Goal: Task Accomplishment & Management: Use online tool/utility

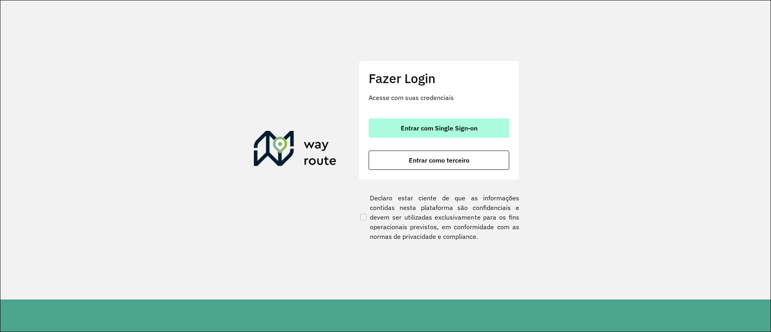
click at [405, 125] on span "Entrar com Single Sign-on" at bounding box center [439, 128] width 77 height 6
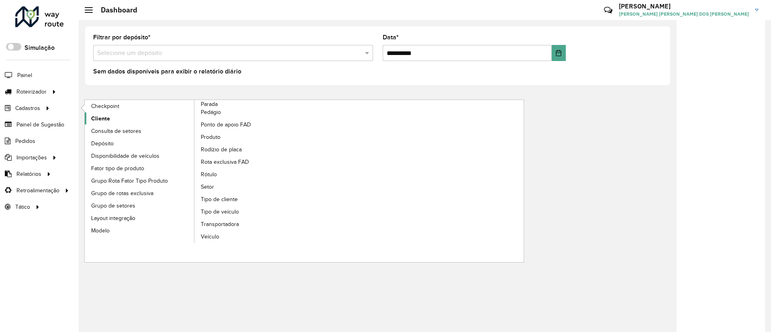
click at [104, 120] on span "Cliente" at bounding box center [100, 118] width 19 height 8
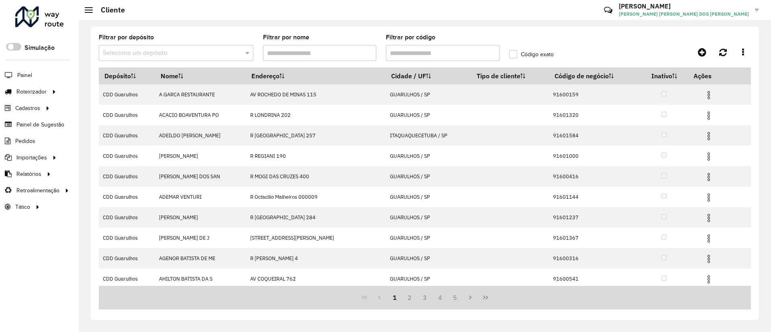
click at [210, 52] on input "text" at bounding box center [168, 54] width 130 height 10
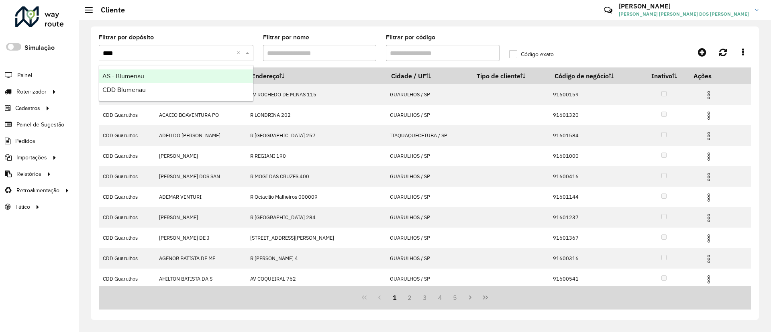
type input "*****"
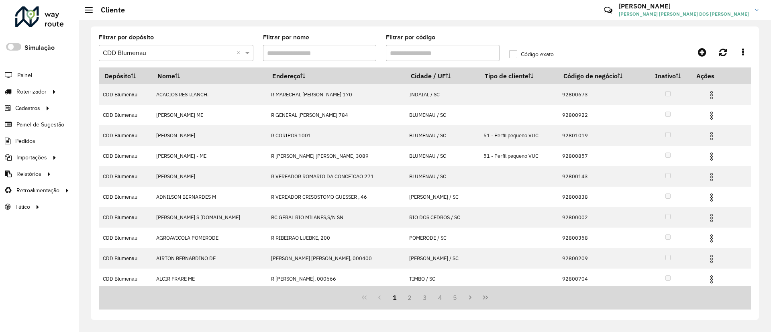
click at [446, 52] on input "Filtrar por código" at bounding box center [443, 53] width 114 height 16
paste input "****"
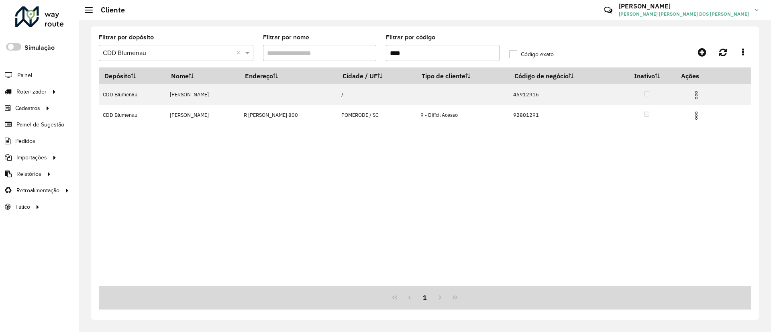
drag, startPoint x: 425, startPoint y: 52, endPoint x: 393, endPoint y: 55, distance: 31.8
click at [393, 55] on input "****" at bounding box center [443, 53] width 114 height 16
type input "*"
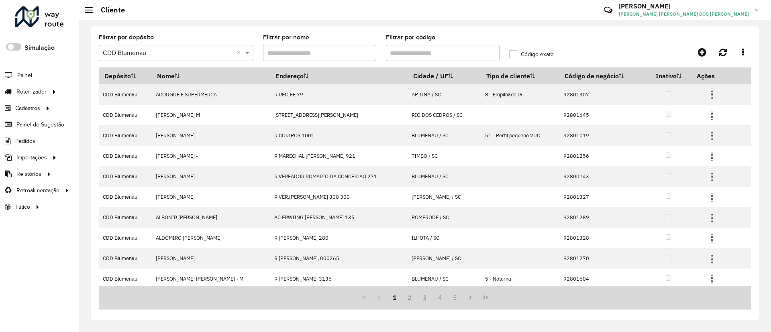
click at [415, 51] on input "Filtrar por código" at bounding box center [443, 53] width 114 height 16
click at [96, 92] on span "Entregas" at bounding box center [102, 92] width 23 height 8
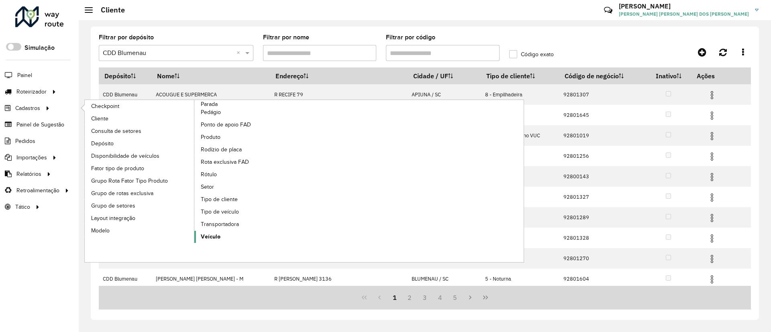
click at [208, 235] on span "Veículo" at bounding box center [211, 236] width 20 height 8
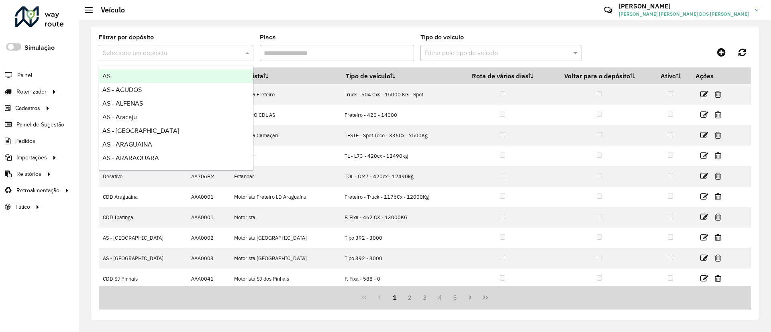
click at [183, 53] on input "text" at bounding box center [168, 54] width 130 height 10
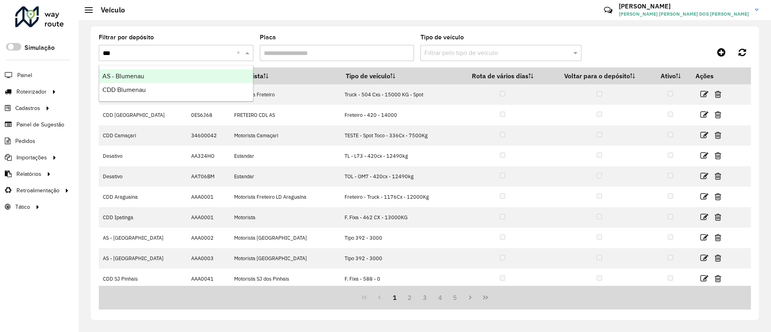
type input "****"
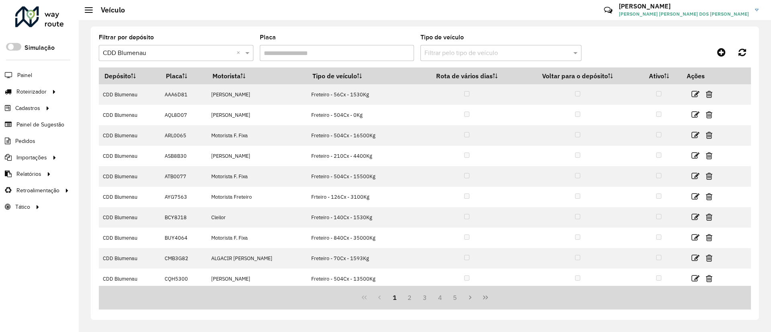
click at [338, 55] on input "Placa" at bounding box center [337, 53] width 155 height 16
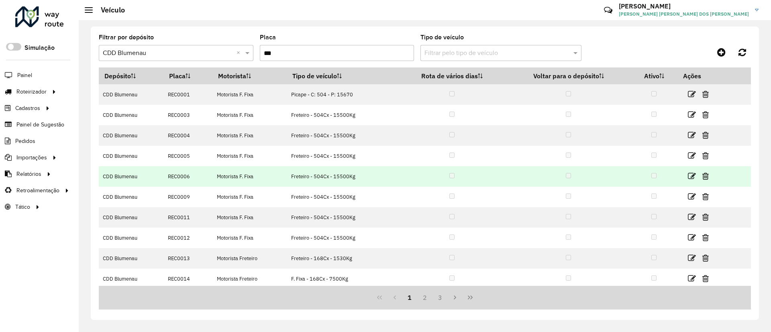
type input "***"
drag, startPoint x: 316, startPoint y: 175, endPoint x: 326, endPoint y: 175, distance: 10.0
click at [326, 175] on td "Freteiro - 504Cx - 15500Kg" at bounding box center [342, 176] width 110 height 20
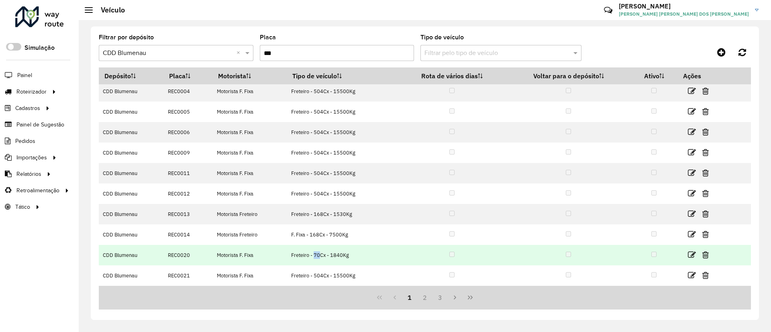
drag, startPoint x: 314, startPoint y: 253, endPoint x: 319, endPoint y: 253, distance: 5.2
click at [319, 253] on td "Freteiro - 70Cx - 1840Kg" at bounding box center [342, 255] width 110 height 20
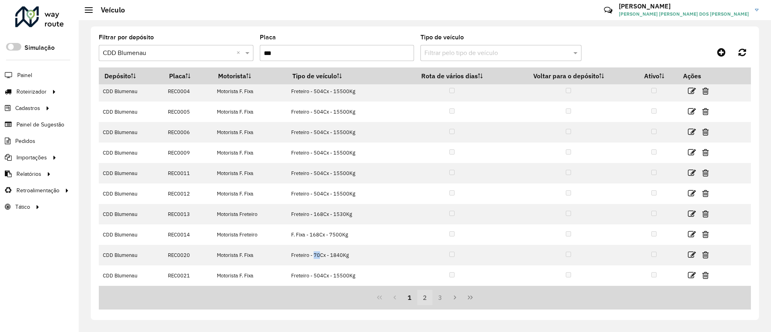
click at [424, 296] on button "2" at bounding box center [424, 297] width 15 height 15
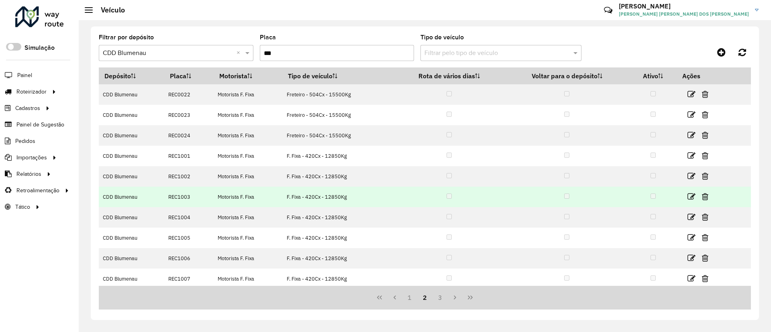
click at [298, 201] on td "F. Fixa - 420Cx - 12850Kg" at bounding box center [337, 197] width 111 height 20
drag, startPoint x: 310, startPoint y: 198, endPoint x: 344, endPoint y: 198, distance: 33.7
click at [344, 198] on td "F. Fixa - 420Cx - 12850Kg" at bounding box center [337, 197] width 111 height 20
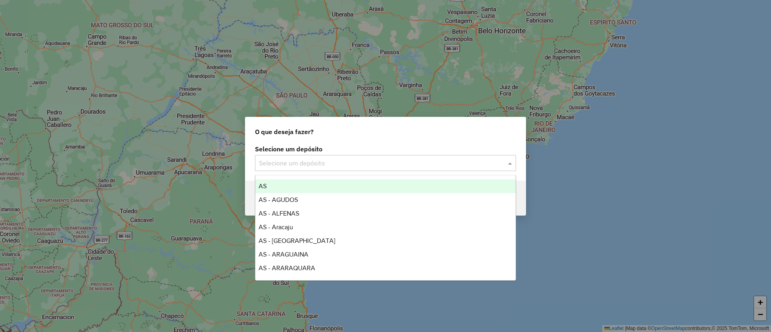
click at [296, 165] on input "text" at bounding box center [377, 164] width 237 height 10
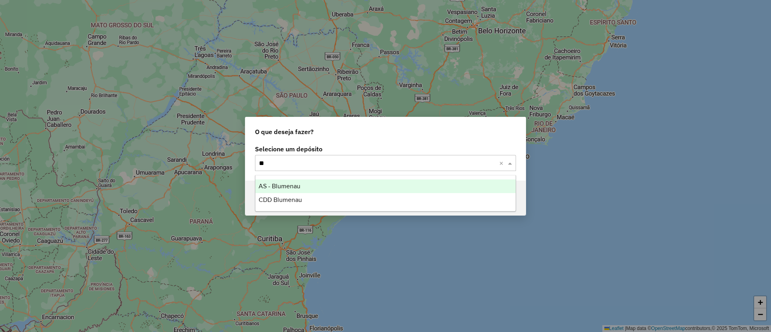
type input "***"
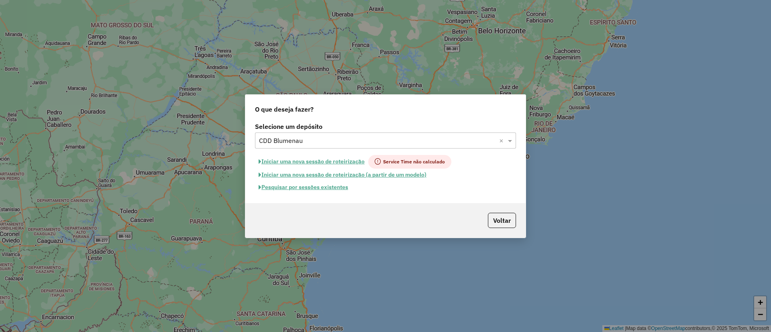
click at [324, 184] on button "Pesquisar por sessões existentes" at bounding box center [303, 187] width 97 height 12
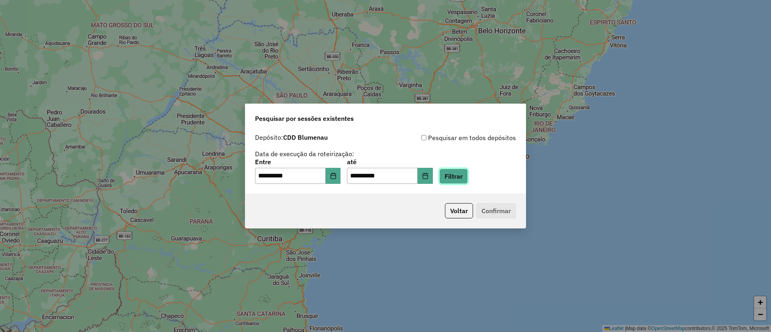
click at [462, 179] on button "Filtrar" at bounding box center [453, 176] width 29 height 15
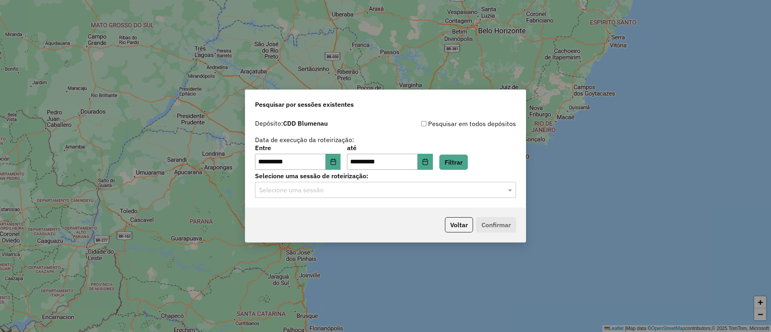
click at [436, 188] on input "text" at bounding box center [377, 190] width 237 height 10
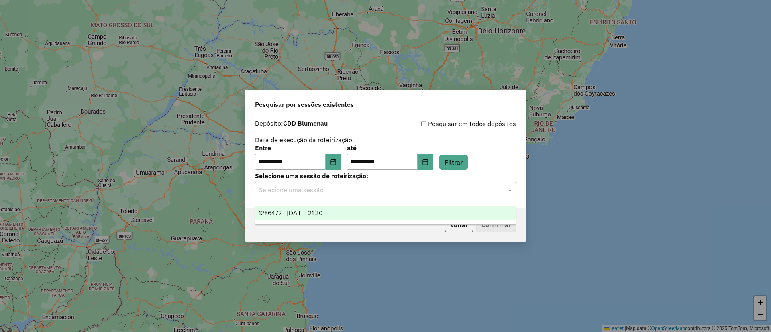
click at [395, 209] on div "1286472 - 01/10/2025 21:30" at bounding box center [385, 213] width 260 height 14
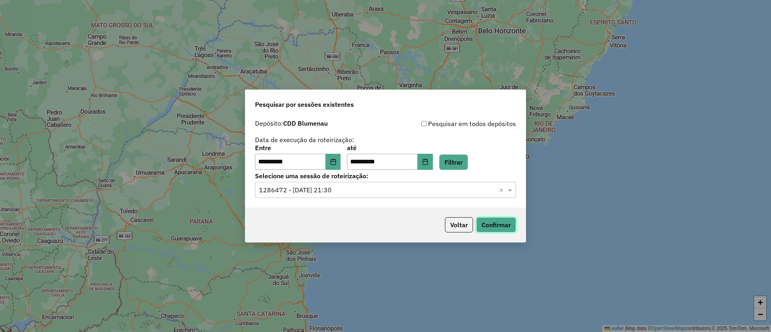
click at [501, 223] on button "Confirmar" at bounding box center [496, 224] width 40 height 15
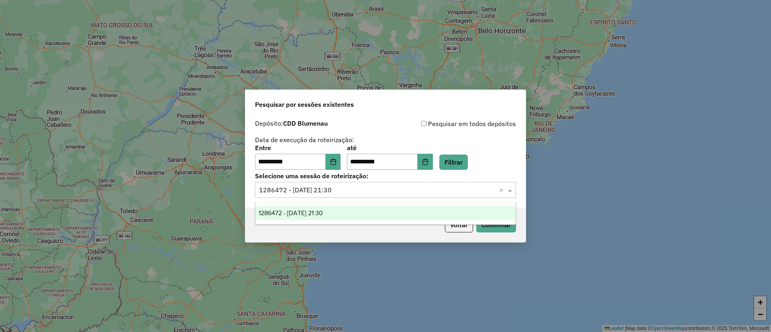
click at [361, 189] on input "text" at bounding box center [377, 190] width 237 height 10
click at [336, 162] on icon "Choose Date" at bounding box center [333, 162] width 6 height 6
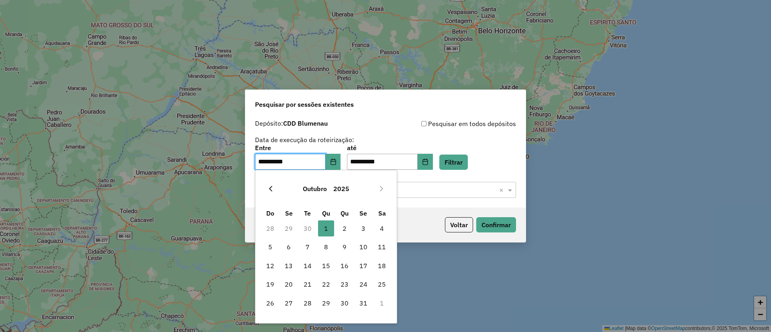
click at [269, 189] on icon "Previous Month" at bounding box center [270, 188] width 6 height 6
click at [288, 303] on span "29" at bounding box center [289, 303] width 16 height 16
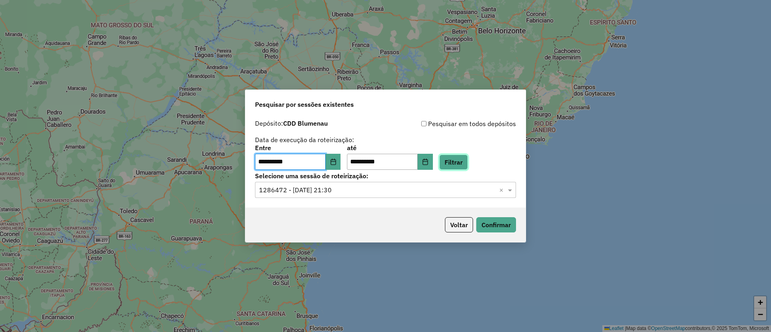
click at [452, 155] on button "Filtrar" at bounding box center [453, 162] width 29 height 15
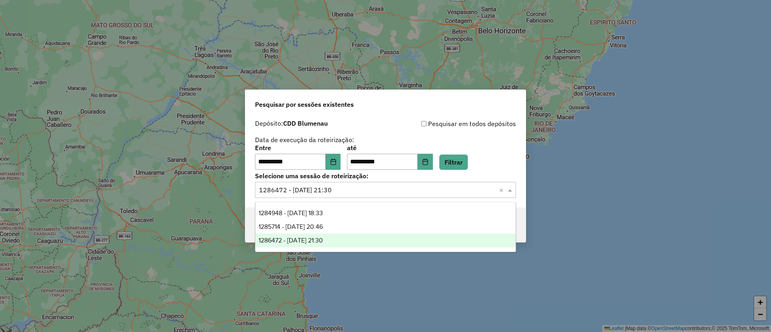
click at [344, 189] on input "text" at bounding box center [377, 190] width 237 height 10
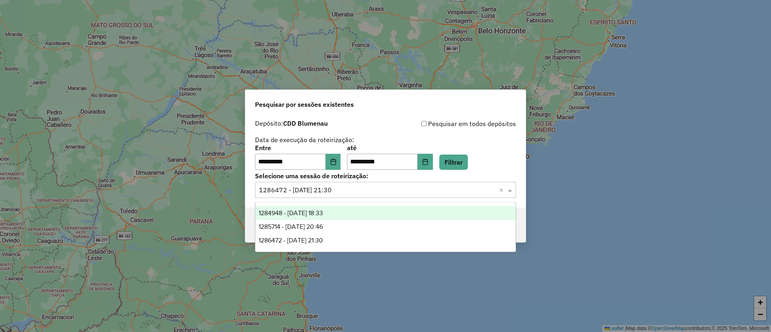
click at [347, 215] on div "1284948 - 29/09/2025 18:33" at bounding box center [385, 213] width 260 height 14
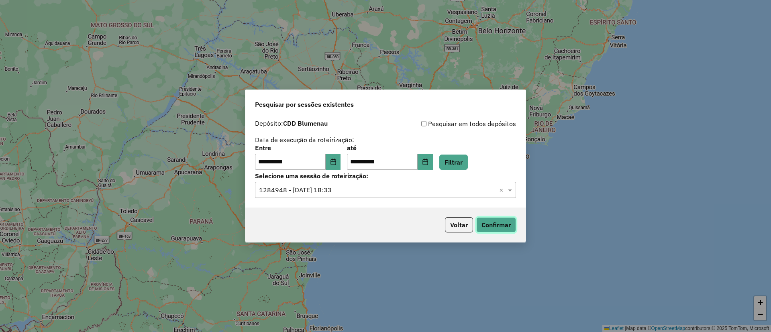
click at [504, 225] on button "Confirmar" at bounding box center [496, 224] width 40 height 15
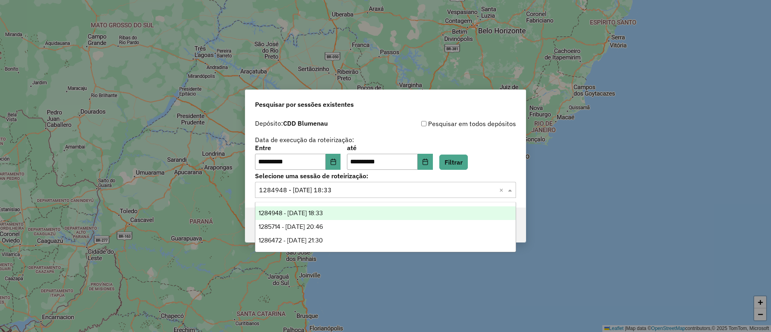
click at [359, 190] on input "text" at bounding box center [377, 190] width 237 height 10
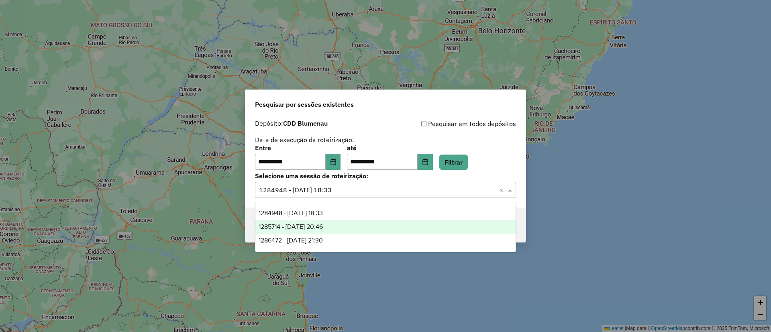
click at [353, 223] on div "1285714 - 30/09/2025 20:46" at bounding box center [385, 227] width 260 height 14
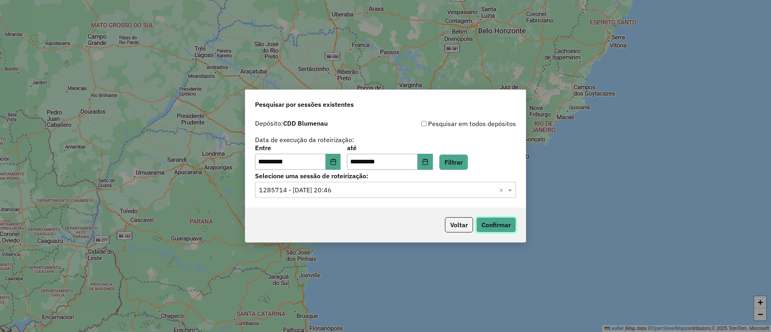
click at [493, 228] on button "Confirmar" at bounding box center [496, 224] width 40 height 15
click at [301, 186] on input "text" at bounding box center [377, 190] width 237 height 10
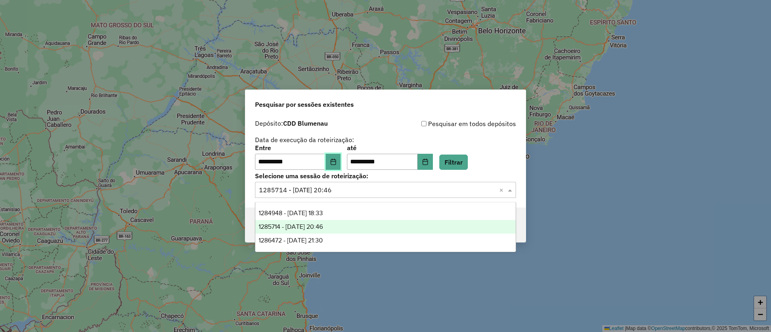
drag, startPoint x: 342, startPoint y: 155, endPoint x: 338, endPoint y: 167, distance: 12.7
click at [341, 155] on button "Choose Date" at bounding box center [333, 162] width 15 height 16
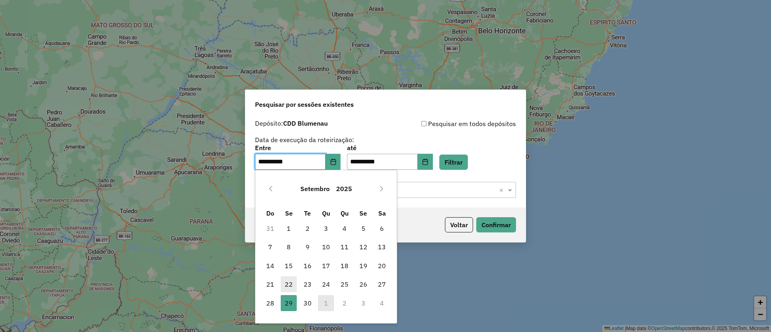
click at [289, 285] on span "22" at bounding box center [289, 284] width 16 height 16
type input "**********"
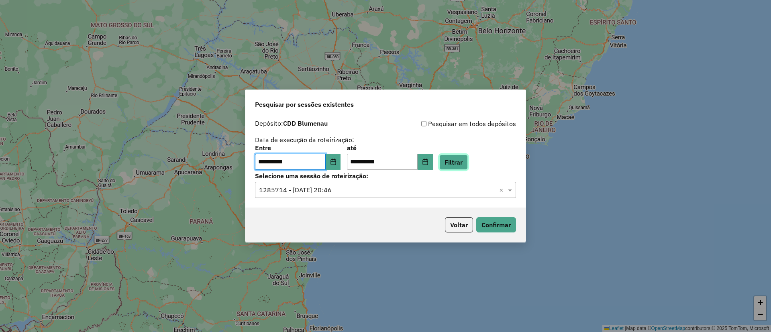
click at [458, 163] on button "Filtrar" at bounding box center [453, 162] width 29 height 15
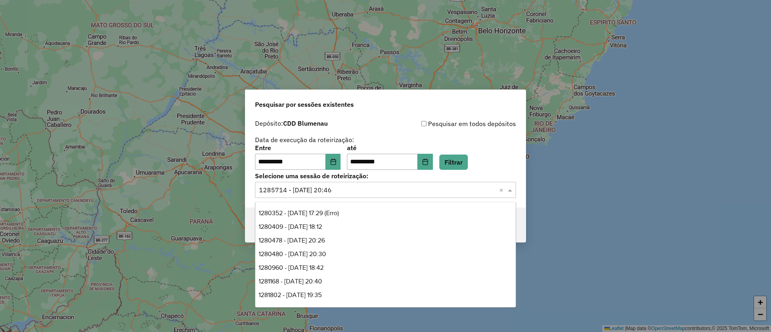
click at [350, 189] on input "text" at bounding box center [377, 190] width 237 height 10
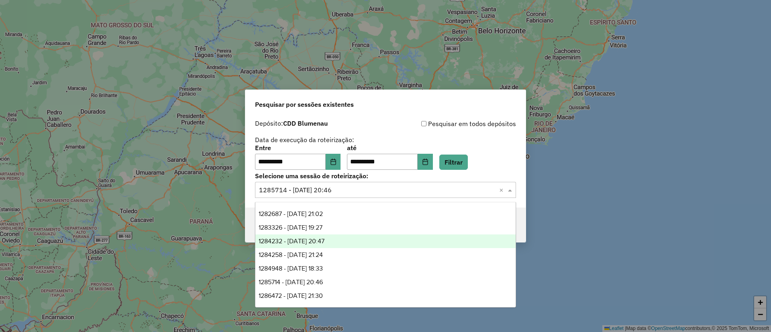
click at [344, 234] on div "1284232 - 27/09/2025 20:47" at bounding box center [385, 241] width 260 height 14
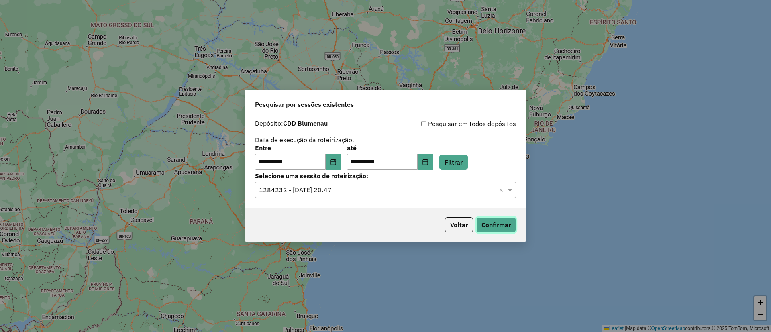
click at [486, 222] on button "Confirmar" at bounding box center [496, 224] width 40 height 15
click at [358, 191] on input "text" at bounding box center [377, 190] width 237 height 10
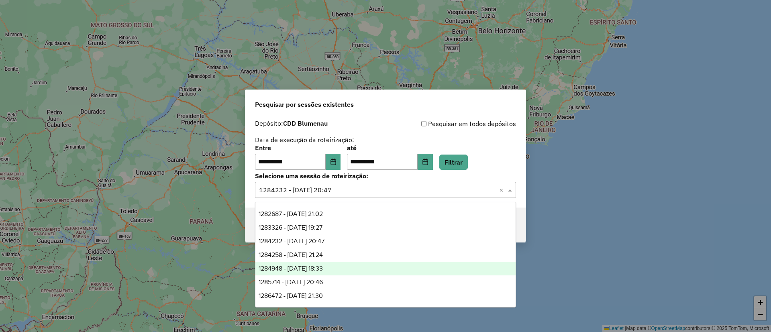
click at [352, 267] on div "1284948 - 29/09/2025 18:33" at bounding box center [385, 269] width 260 height 14
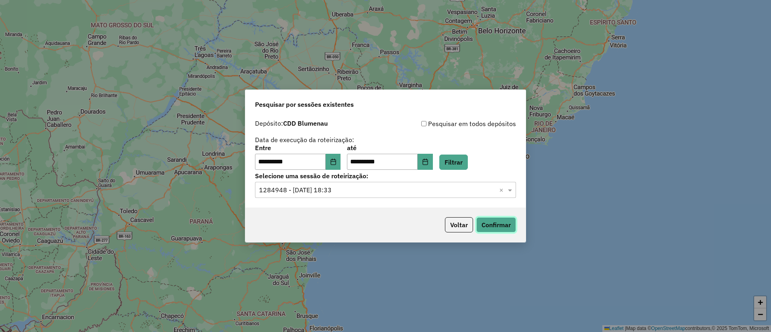
click at [487, 222] on button "Confirmar" at bounding box center [496, 224] width 40 height 15
click at [361, 186] on input "text" at bounding box center [377, 190] width 237 height 10
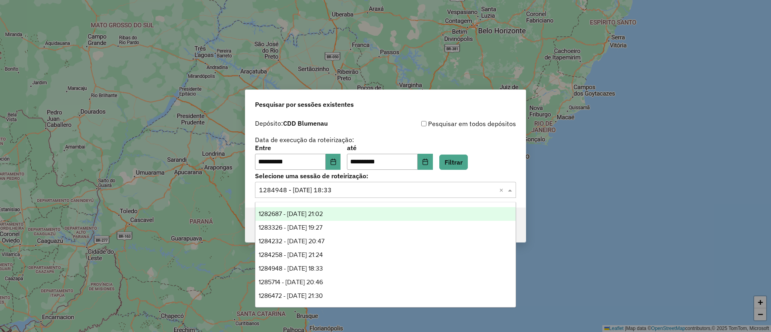
click at [355, 214] on div "1282687 - 25/09/2025 21:02" at bounding box center [385, 214] width 260 height 14
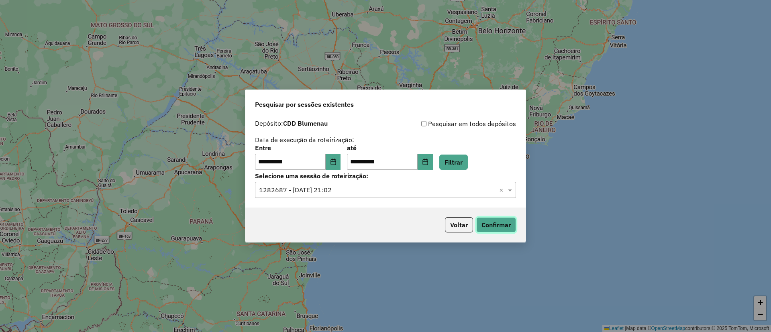
click at [503, 225] on button "Confirmar" at bounding box center [496, 224] width 40 height 15
click at [456, 226] on button "Voltar" at bounding box center [459, 224] width 28 height 15
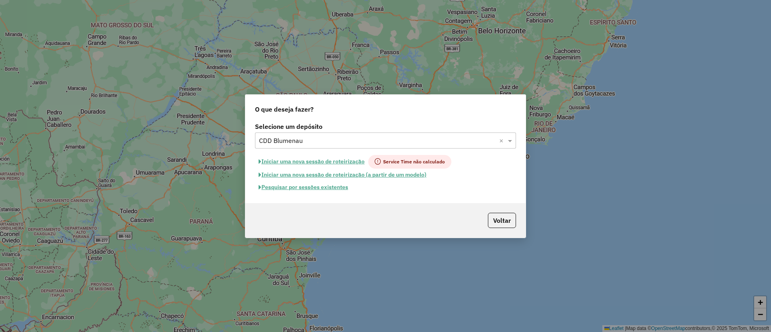
click at [314, 139] on input "text" at bounding box center [377, 141] width 237 height 10
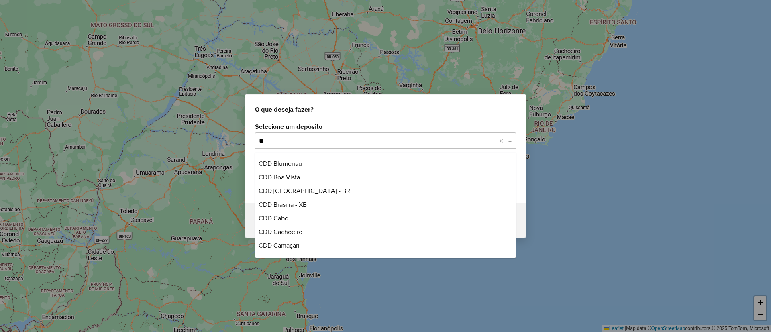
scroll to position [0, 0]
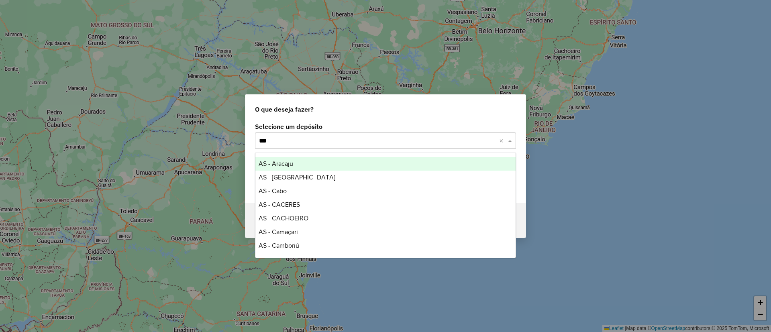
type input "****"
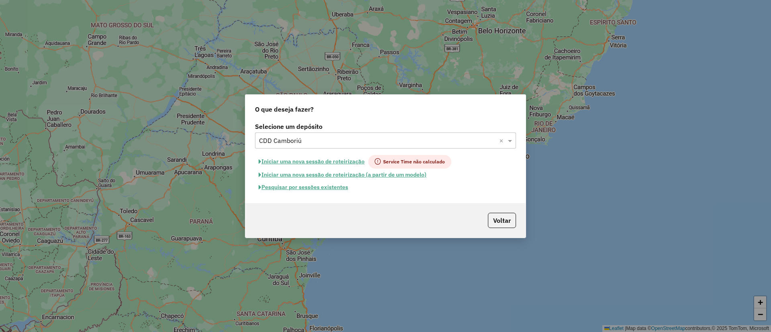
click at [328, 187] on button "Pesquisar por sessões existentes" at bounding box center [303, 187] width 97 height 12
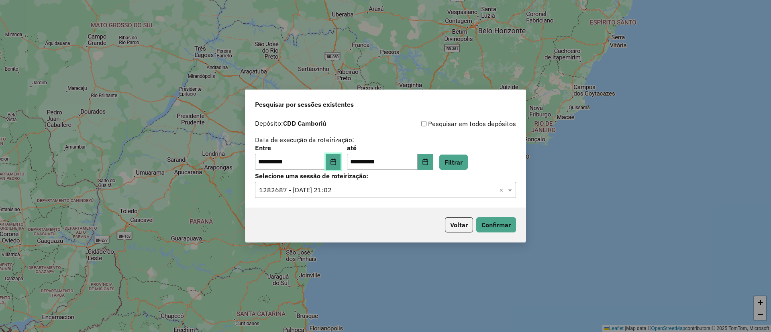
click at [334, 159] on button "Choose Date" at bounding box center [333, 162] width 15 height 16
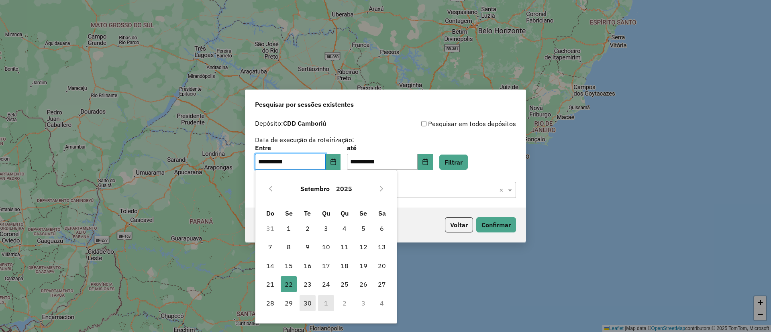
click at [306, 303] on span "30" at bounding box center [308, 303] width 16 height 16
type input "**********"
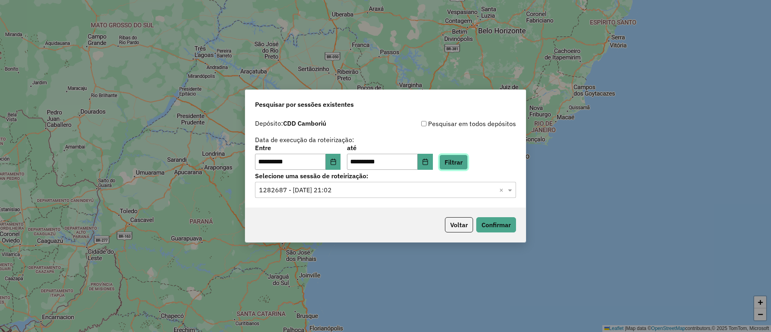
click at [463, 161] on button "Filtrar" at bounding box center [453, 162] width 29 height 15
click at [358, 183] on div "Selecione uma sessão × ×" at bounding box center [385, 190] width 261 height 16
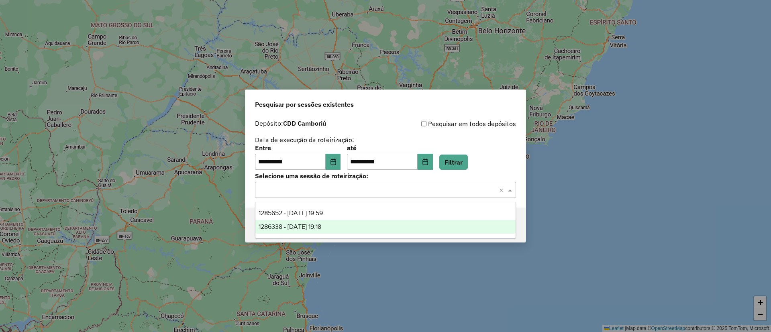
click at [346, 224] on div "1286338 - 01/10/2025 19:18" at bounding box center [385, 227] width 260 height 14
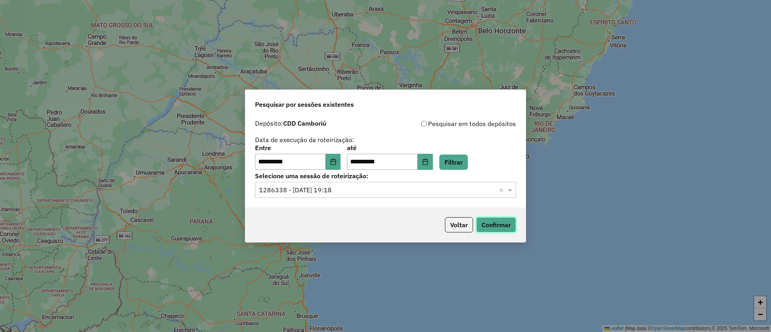
click at [499, 229] on button "Confirmar" at bounding box center [496, 224] width 40 height 15
click at [351, 190] on input "text" at bounding box center [377, 190] width 237 height 10
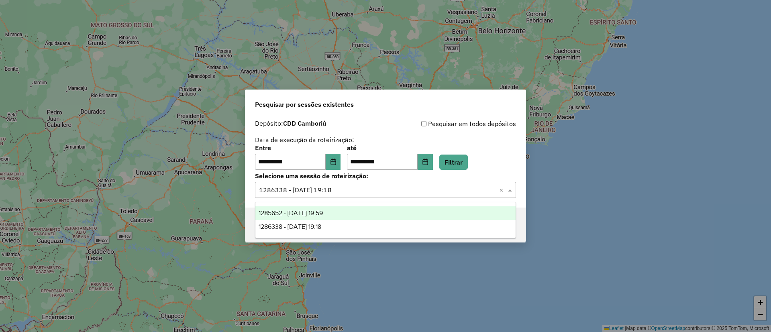
click at [323, 211] on span "1285652 - 30/09/2025 19:59" at bounding box center [291, 213] width 64 height 7
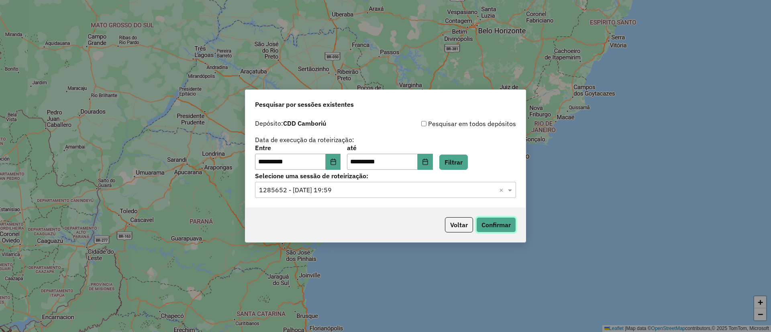
click at [493, 226] on button "Confirmar" at bounding box center [496, 224] width 40 height 15
click at [465, 224] on button "Voltar" at bounding box center [459, 224] width 28 height 15
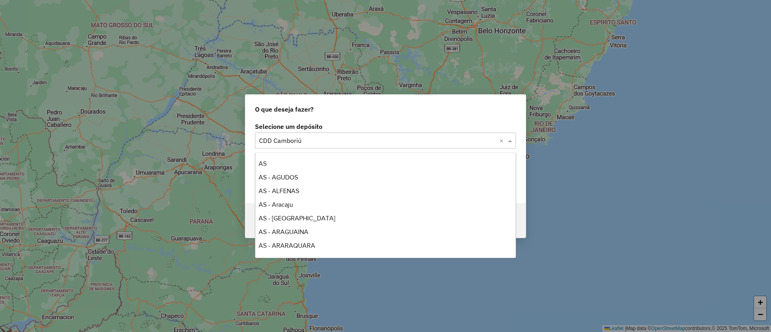
click at [320, 139] on input "text" at bounding box center [377, 141] width 237 height 10
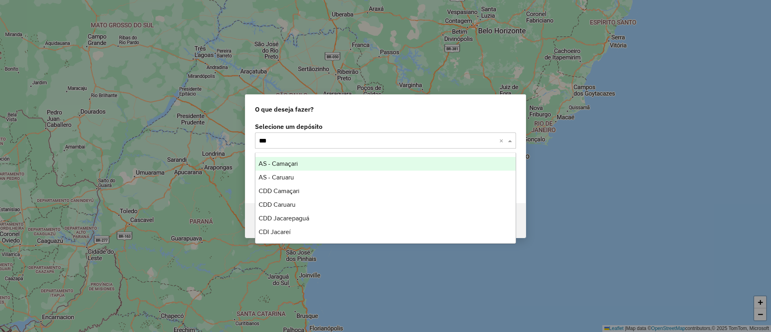
type input "****"
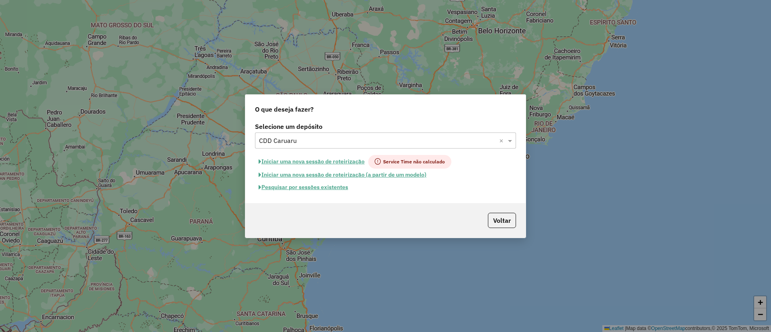
click at [304, 185] on button "Pesquisar por sessões existentes" at bounding box center [303, 187] width 97 height 12
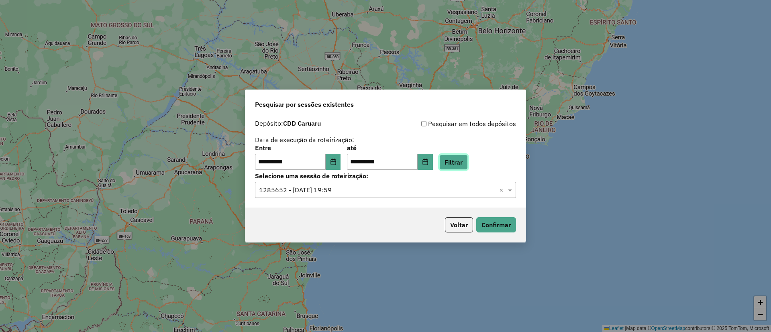
click at [457, 157] on button "Filtrar" at bounding box center [453, 162] width 29 height 15
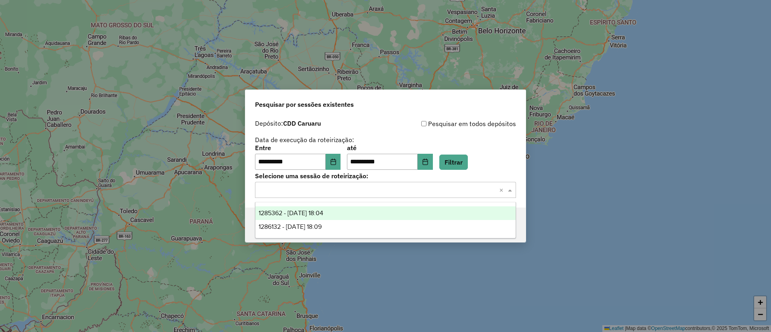
click at [363, 194] on input "text" at bounding box center [377, 190] width 237 height 10
click at [346, 212] on div "1285362 - 30/09/2025 18:04" at bounding box center [385, 213] width 260 height 14
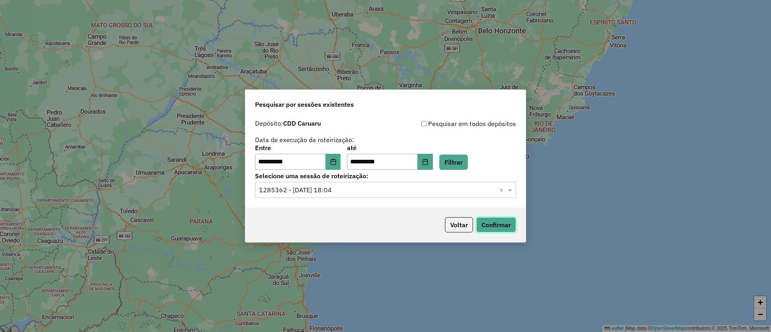
click at [481, 224] on button "Confirmar" at bounding box center [496, 224] width 40 height 15
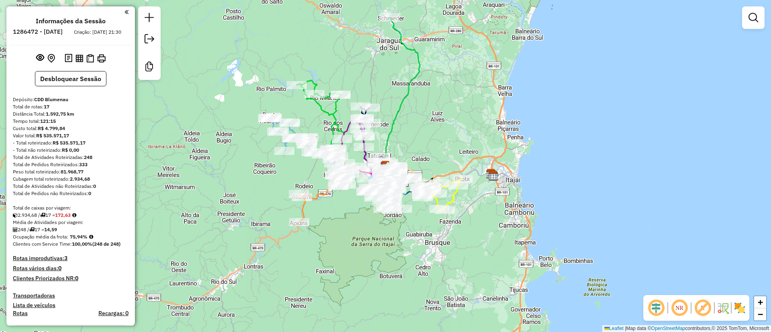
click at [699, 301] on em at bounding box center [702, 307] width 19 height 19
click at [744, 306] on img at bounding box center [739, 308] width 13 height 13
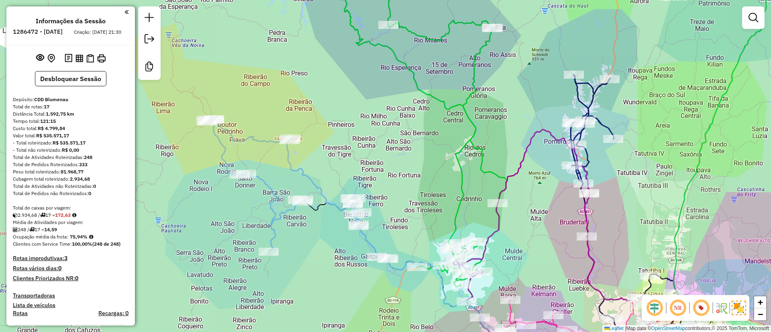
click at [247, 136] on icon at bounding box center [296, 188] width 183 height 141
select select "**********"
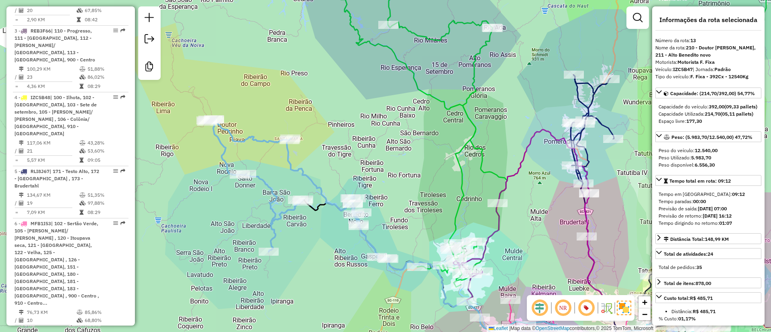
scroll to position [976, 0]
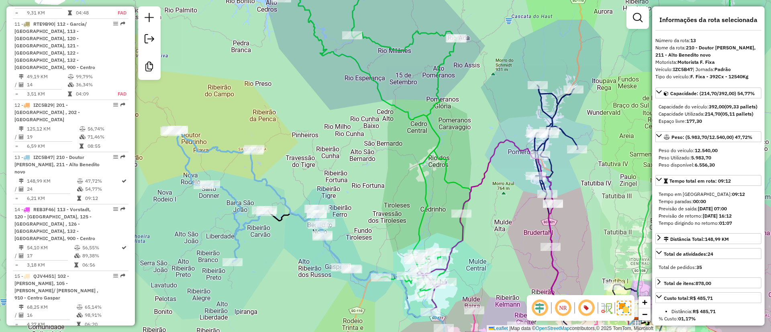
drag, startPoint x: 350, startPoint y: 120, endPoint x: 342, endPoint y: 122, distance: 8.4
click at [342, 122] on div "Janela de atendimento Grade de atendimento Capacidade Transportadoras Veículos …" at bounding box center [385, 166] width 771 height 332
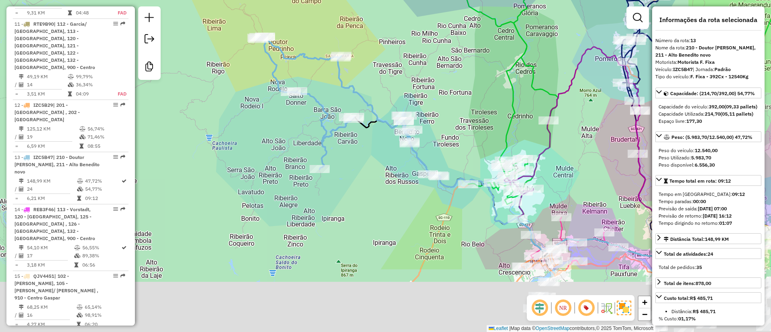
drag, startPoint x: 303, startPoint y: 144, endPoint x: 414, endPoint y: 39, distance: 153.1
click at [414, 39] on div "Janela de atendimento Grade de atendimento Capacidade Transportadoras Veículos …" at bounding box center [385, 166] width 771 height 332
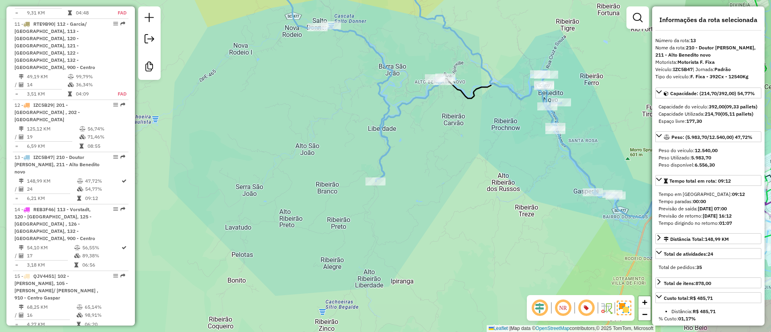
drag, startPoint x: 297, startPoint y: 140, endPoint x: 322, endPoint y: 134, distance: 26.0
click at [320, 135] on div "Janela de atendimento Grade de atendimento Capacidade Transportadoras Veículos …" at bounding box center [385, 166] width 771 height 332
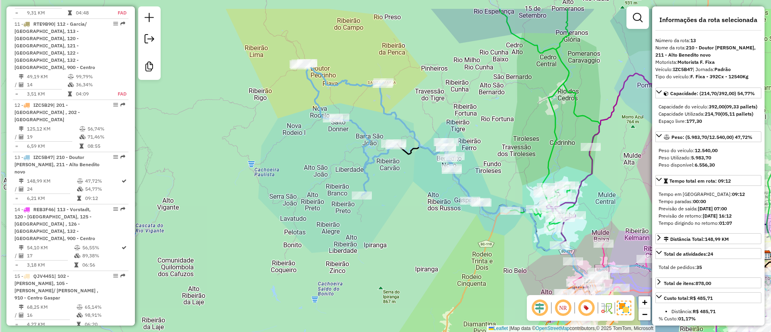
drag, startPoint x: 304, startPoint y: 105, endPoint x: 300, endPoint y: 209, distance: 103.7
click at [300, 209] on div "Janela de atendimento Grade de atendimento Capacidade Transportadoras Veículos …" at bounding box center [385, 166] width 771 height 332
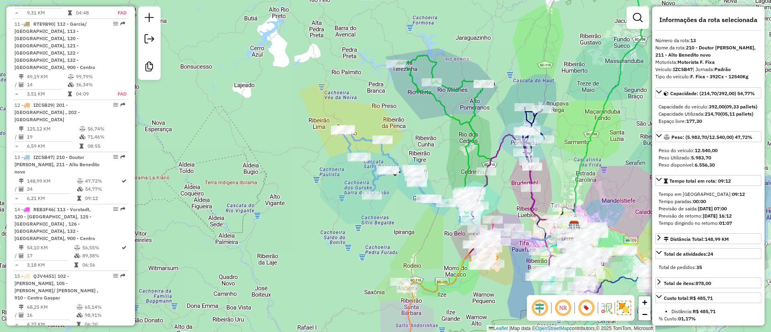
drag, startPoint x: 295, startPoint y: 234, endPoint x: 338, endPoint y: 187, distance: 63.1
click at [336, 192] on div "Janela de atendimento Grade de atendimento Capacidade Transportadoras Veículos …" at bounding box center [385, 166] width 771 height 332
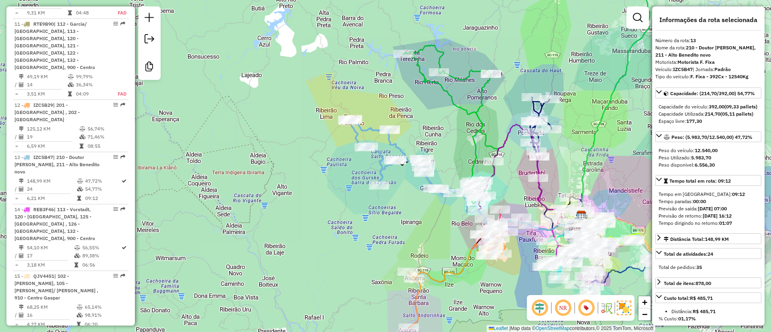
drag, startPoint x: 316, startPoint y: 206, endPoint x: 334, endPoint y: 182, distance: 30.0
click at [334, 182] on div "Janela de atendimento Grade de atendimento Capacidade Transportadoras Veículos …" at bounding box center [385, 166] width 771 height 332
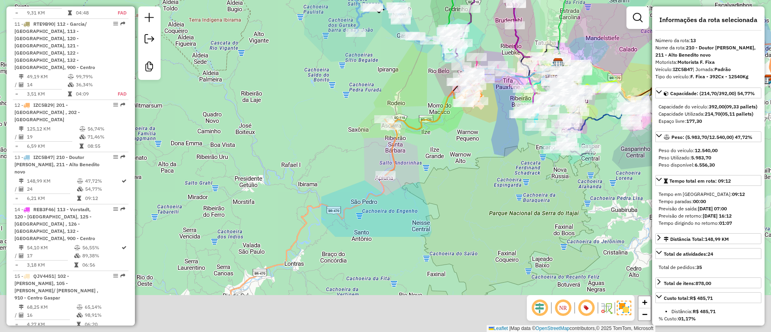
drag, startPoint x: 330, startPoint y: 178, endPoint x: 304, endPoint y: 102, distance: 81.0
click at [304, 102] on div "Janela de atendimento Grade de atendimento Capacidade Transportadoras Veículos …" at bounding box center [385, 166] width 771 height 332
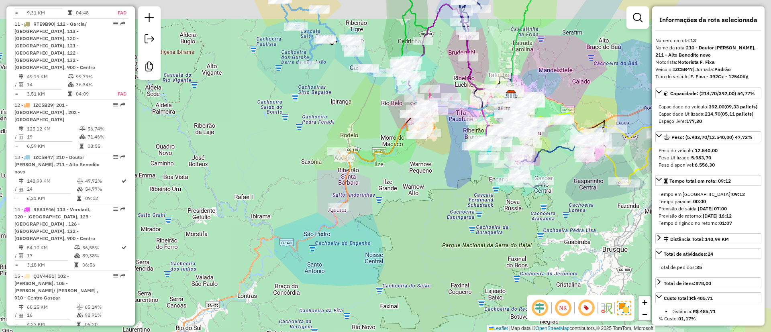
drag, startPoint x: 448, startPoint y: 170, endPoint x: 392, endPoint y: 192, distance: 60.1
click at [392, 192] on div "Janela de atendimento Grade de atendimento Capacidade Transportadoras Veículos …" at bounding box center [385, 166] width 771 height 332
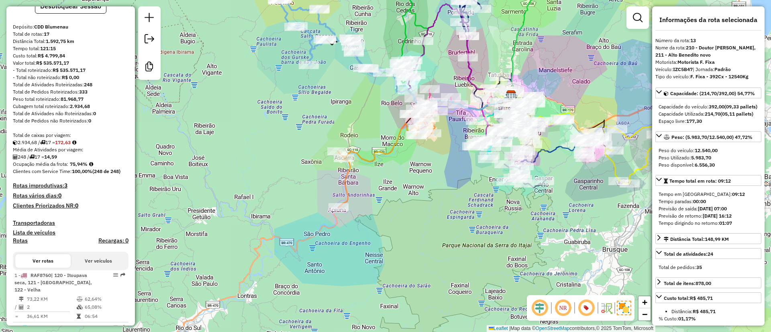
scroll to position [0, 0]
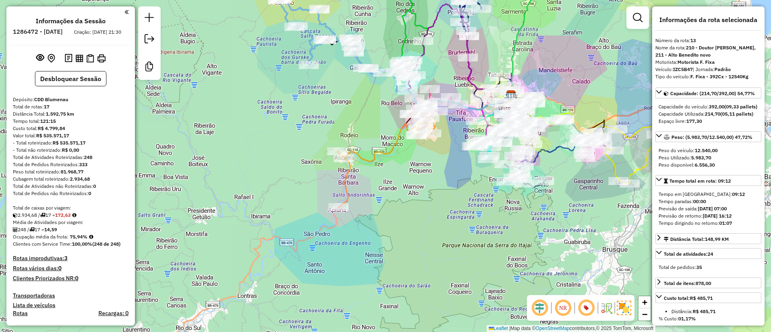
click at [241, 132] on div "Janela de atendimento Grade de atendimento Capacidade Transportadoras Veículos …" at bounding box center [385, 166] width 771 height 332
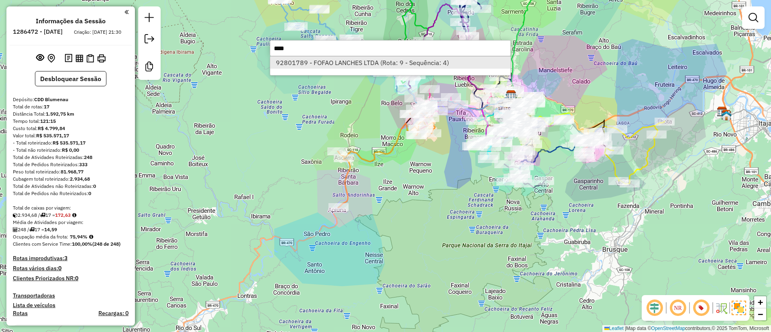
type input "****"
click at [340, 61] on li "92801789 - FOFAO LANCHES LTDA (Rota: 9 - Sequência: 4)" at bounding box center [390, 63] width 240 height 12
select select "**********"
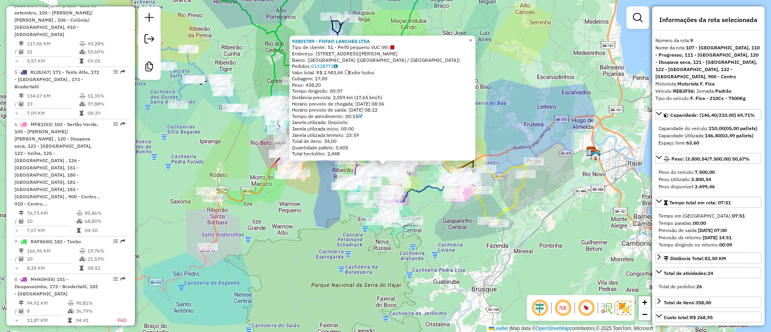
scroll to position [790, 0]
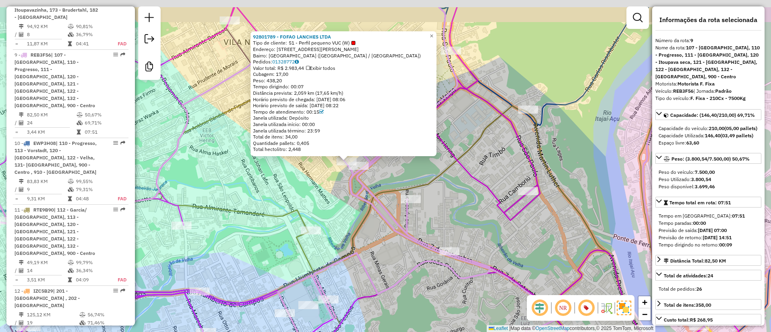
drag, startPoint x: 230, startPoint y: 111, endPoint x: 233, endPoint y: 161, distance: 50.3
click at [233, 158] on div "92801789 - FOFAO LANCHES LTDA Tipo de cliente: 51 - Perfil pequeno VUC (W) Ende…" at bounding box center [385, 166] width 771 height 332
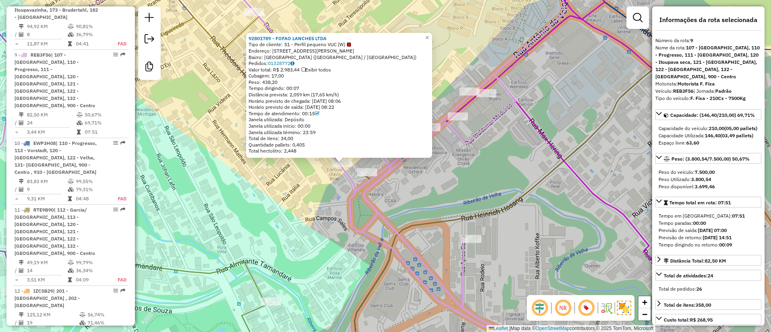
click at [223, 176] on div "92801789 - FOFAO LANCHES LTDA Tipo de cliente: 51 - Perfil pequeno VUC (W) Ende…" at bounding box center [385, 166] width 771 height 332
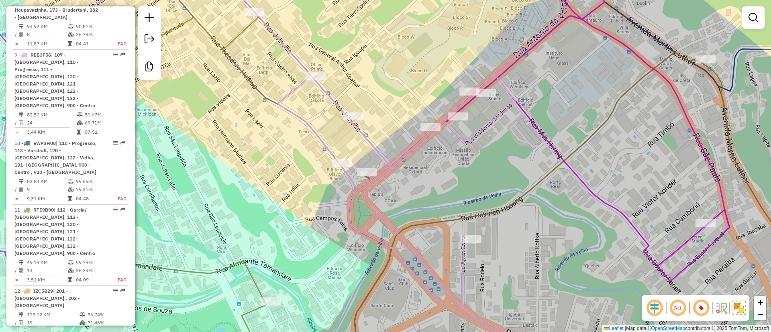
click at [215, 186] on div "Janela de atendimento Grade de atendimento Capacidade Transportadoras Veículos …" at bounding box center [385, 166] width 771 height 332
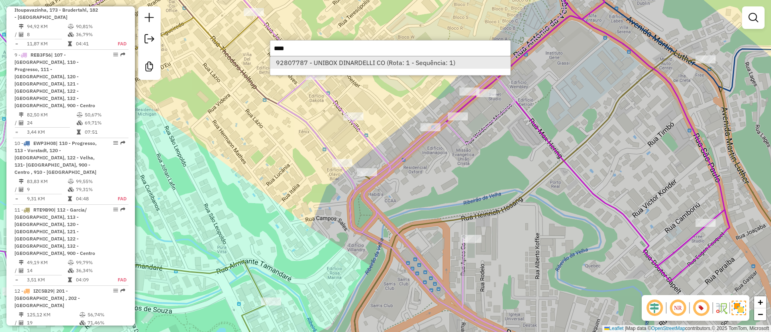
type input "****"
click at [338, 59] on li "92807787 - UNIBOX DINARDELLI CO (Rota: 1 - Sequência: 1)" at bounding box center [390, 63] width 240 height 12
select select "**********"
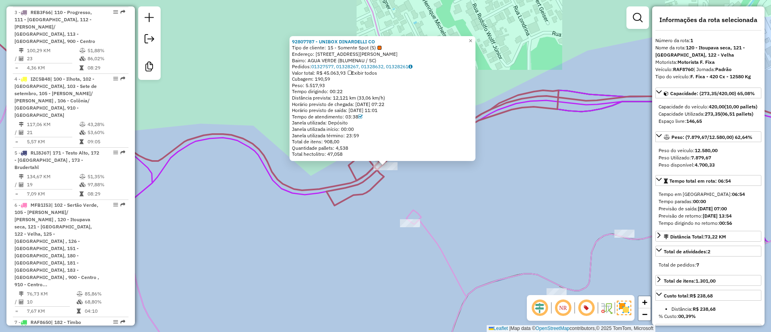
scroll to position [344, 0]
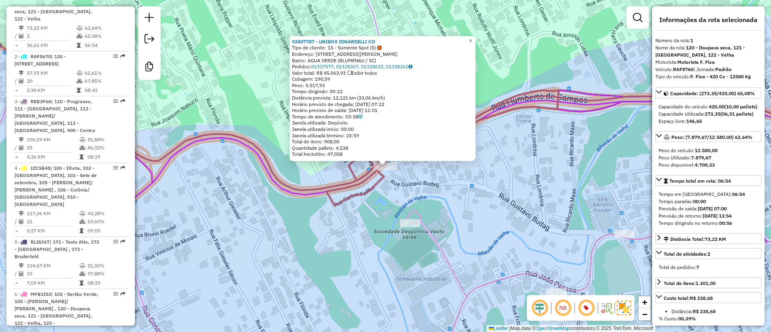
click at [265, 252] on div "92807787 - UNIBOX DINARDELLI CO Tipo de cliente: 15 - Somente Spot (S) Endereço…" at bounding box center [385, 166] width 771 height 332
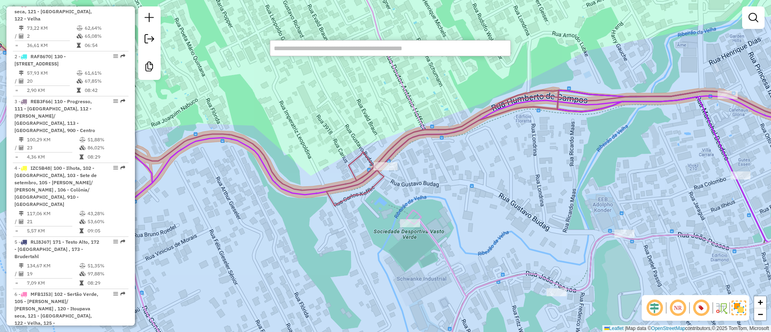
paste input "****"
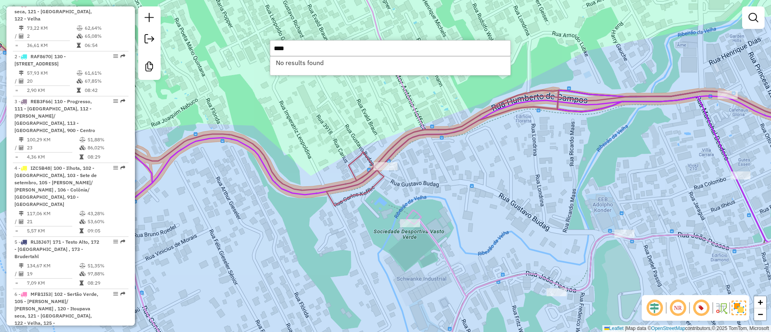
type input "****"
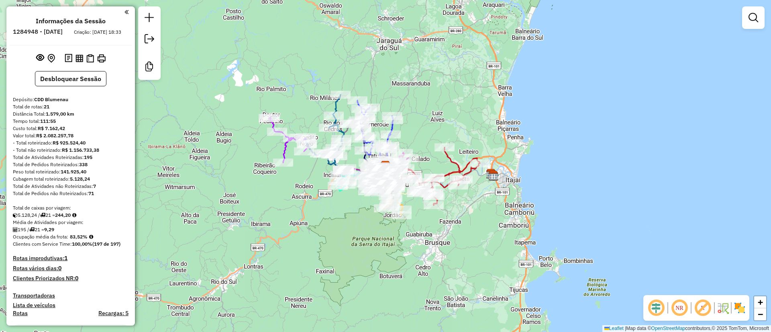
click at [704, 311] on em at bounding box center [702, 307] width 19 height 19
click at [743, 309] on img at bounding box center [739, 308] width 13 height 13
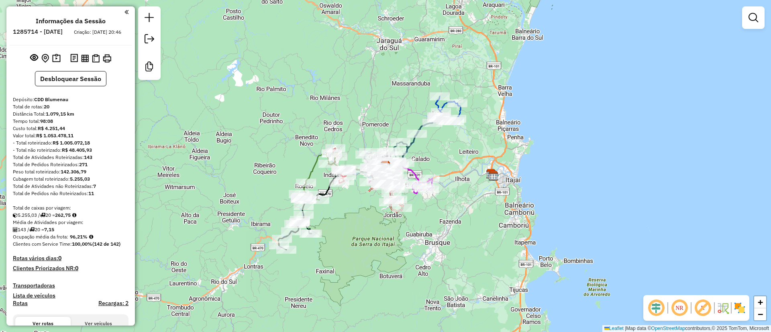
click at [705, 305] on em at bounding box center [702, 307] width 19 height 19
click at [745, 311] on img at bounding box center [739, 308] width 13 height 13
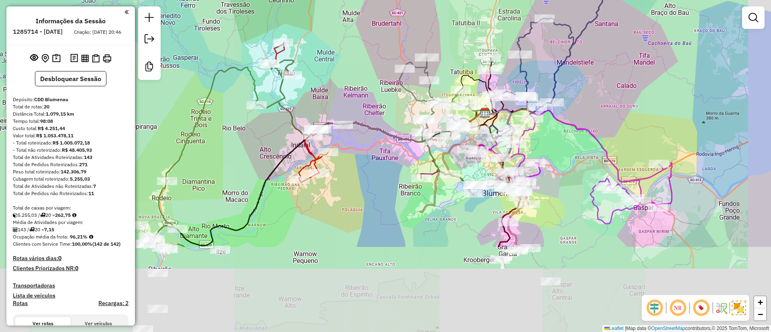
drag, startPoint x: 375, startPoint y: 190, endPoint x: 351, endPoint y: 72, distance: 120.0
click at [351, 72] on div "Janela de atendimento Grade de atendimento Capacidade Transportadoras Veículos …" at bounding box center [385, 166] width 771 height 332
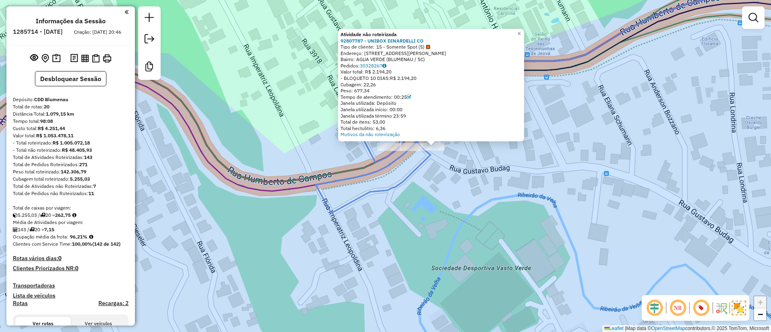
click at [482, 177] on div "Atividade não roteirizada 92807787 - UNIBOX DINARDELLI CO Tipo de cliente: 15 -…" at bounding box center [385, 166] width 771 height 332
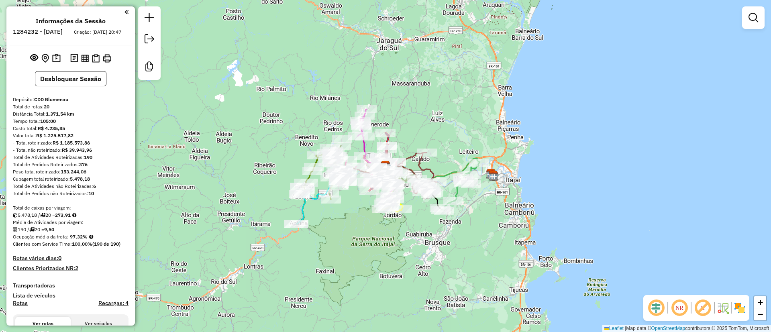
click at [736, 314] on div "NR R" at bounding box center [696, 308] width 106 height 26
click at [698, 305] on em at bounding box center [702, 307] width 19 height 19
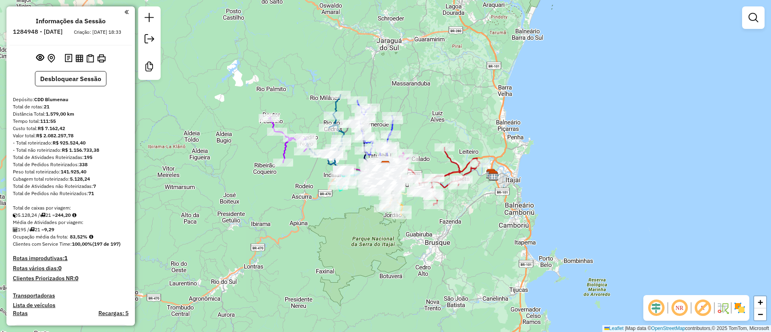
click at [704, 309] on em at bounding box center [702, 307] width 19 height 19
click at [740, 310] on img at bounding box center [739, 308] width 13 height 13
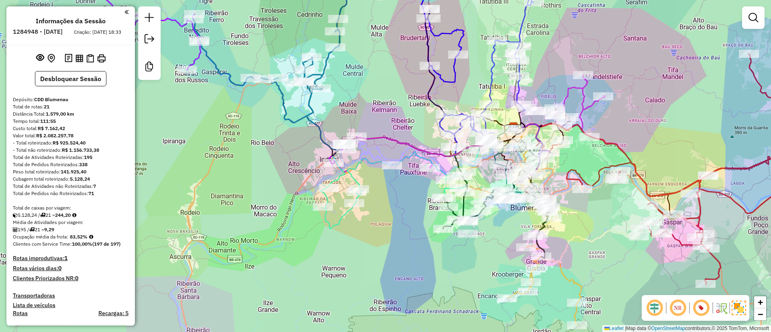
drag, startPoint x: 376, startPoint y: 87, endPoint x: 415, endPoint y: 118, distance: 49.5
click at [415, 118] on div "Janela de atendimento Grade de atendimento Capacidade Transportadoras Veículos …" at bounding box center [385, 166] width 771 height 332
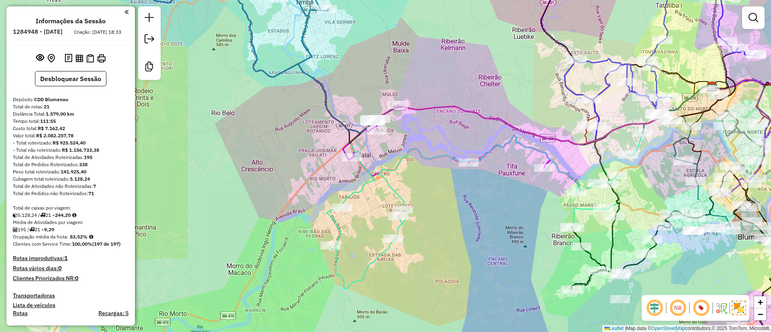
drag, startPoint x: 513, startPoint y: 221, endPoint x: 402, endPoint y: 186, distance: 115.9
click at [402, 186] on div "Janela de atendimento Grade de atendimento Capacidade Transportadoras Veículos …" at bounding box center [385, 166] width 771 height 332
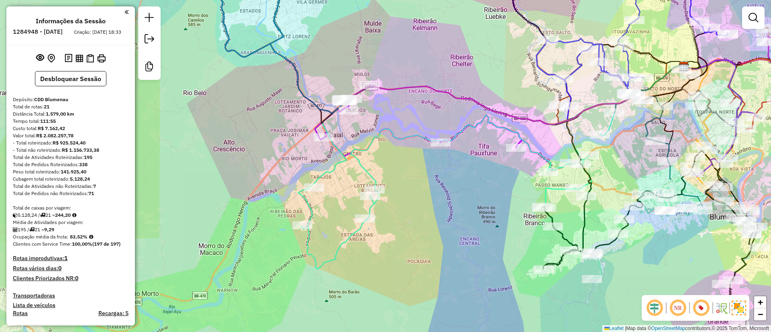
drag, startPoint x: 308, startPoint y: 105, endPoint x: 390, endPoint y: 117, distance: 82.8
click at [389, 117] on div "Janela de atendimento Grade de atendimento Capacidade Transportadoras Veículos …" at bounding box center [385, 166] width 771 height 332
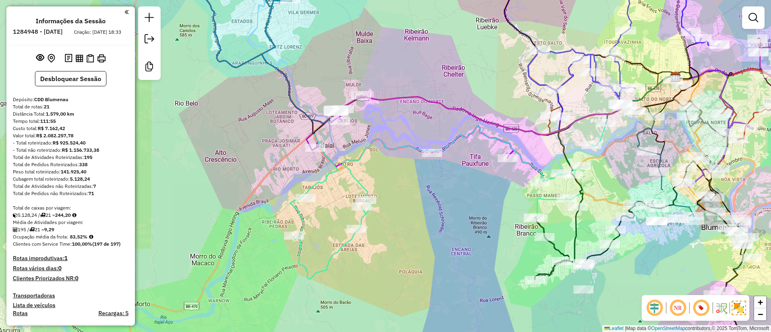
drag, startPoint x: 411, startPoint y: 119, endPoint x: 388, endPoint y: 138, distance: 30.0
click at [388, 138] on div "Janela de atendimento Grade de atendimento Capacidade Transportadoras Veículos …" at bounding box center [385, 166] width 771 height 332
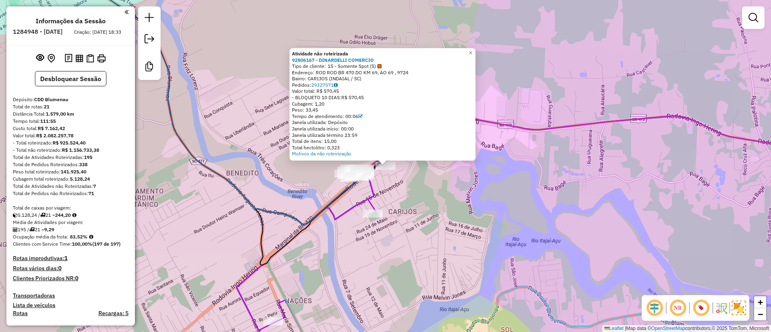
click at [448, 188] on div "Atividade não roteirizada 92806167 - DINARDELLI COMERCIO Tipo de cliente: 15 - …" at bounding box center [385, 166] width 771 height 332
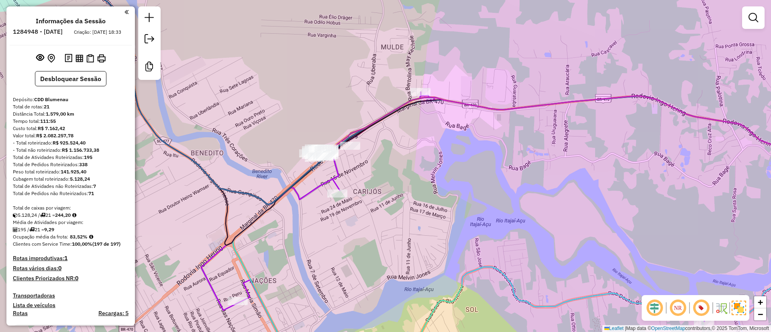
drag, startPoint x: 489, startPoint y: 207, endPoint x: 353, endPoint y: 145, distance: 149.1
click at [353, 145] on div "Janela de atendimento Grade de atendimento Capacidade Transportadoras Veículos …" at bounding box center [385, 166] width 771 height 332
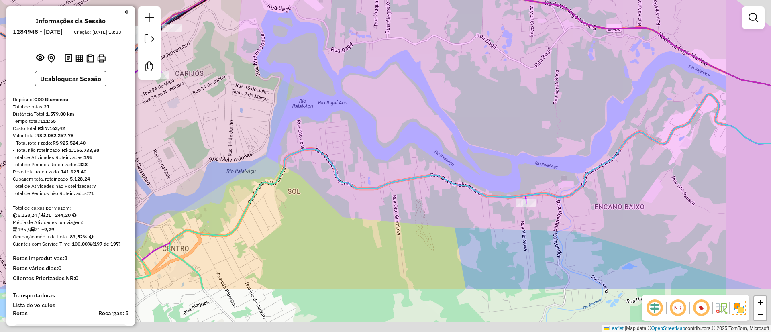
drag, startPoint x: 493, startPoint y: 171, endPoint x: 232, endPoint y: -45, distance: 337.6
click at [232, 0] on html "Aguarde... Pop-up bloqueado! Seu navegador bloqueou automáticamente a abertura …" at bounding box center [385, 166] width 771 height 332
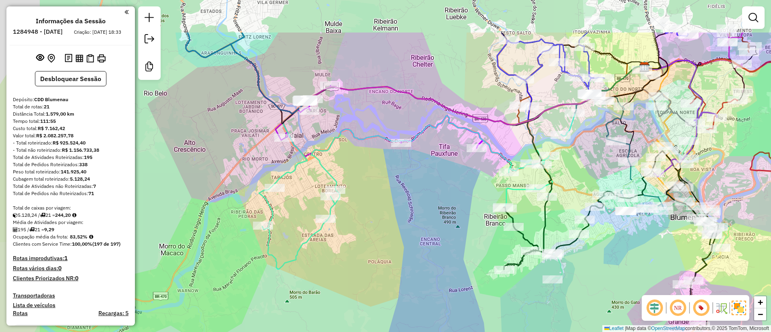
drag, startPoint x: 365, startPoint y: 130, endPoint x: 410, endPoint y: 202, distance: 85.0
click at [410, 202] on div "Janela de atendimento Grade de atendimento Capacidade Transportadoras Veículos …" at bounding box center [385, 166] width 771 height 332
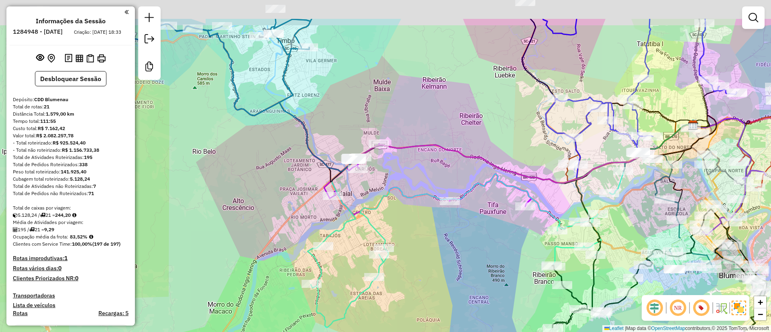
drag, startPoint x: 390, startPoint y: 74, endPoint x: 454, endPoint y: 136, distance: 88.9
click at [454, 136] on div "Janela de atendimento Grade de atendimento Capacidade Transportadoras Veículos …" at bounding box center [385, 166] width 771 height 332
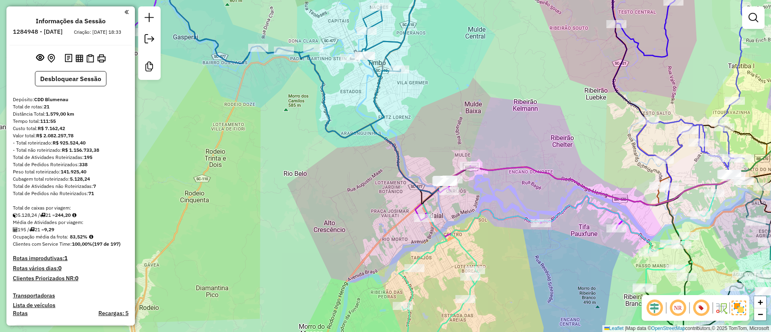
drag, startPoint x: 391, startPoint y: 80, endPoint x: 467, endPoint y: 92, distance: 76.0
click at [467, 92] on div "Janela de atendimento Grade de atendimento Capacidade Transportadoras Veículos …" at bounding box center [385, 166] width 771 height 332
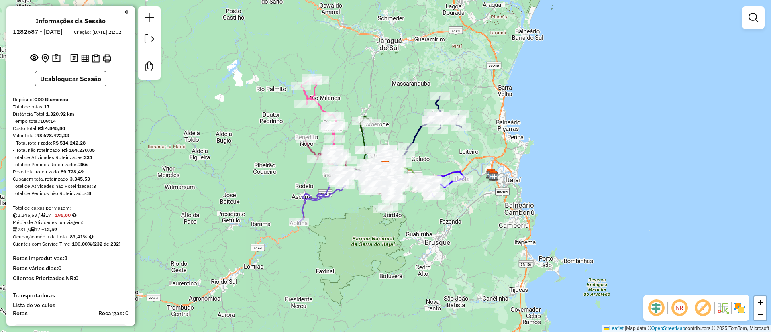
click at [702, 313] on em at bounding box center [702, 307] width 19 height 19
click at [741, 308] on img at bounding box center [739, 308] width 13 height 13
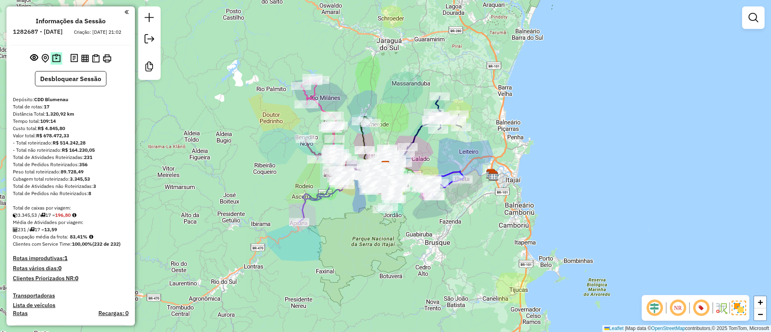
click at [55, 63] on img at bounding box center [56, 58] width 8 height 9
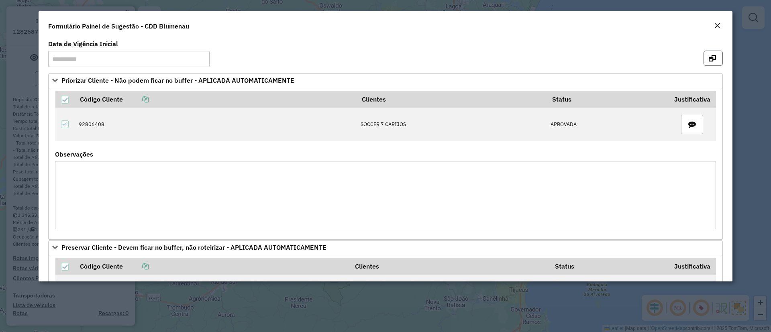
click at [711, 59] on icon "button" at bounding box center [712, 58] width 7 height 6
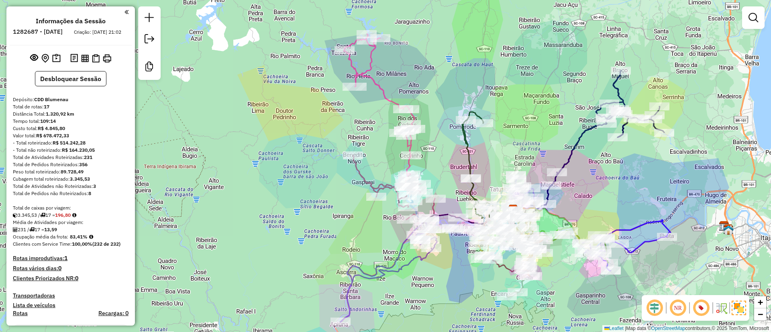
drag, startPoint x: 346, startPoint y: 131, endPoint x: 323, endPoint y: 148, distance: 28.4
click at [323, 148] on div "Janela de atendimento Grade de atendimento Capacidade Transportadoras Veículos …" at bounding box center [385, 166] width 771 height 332
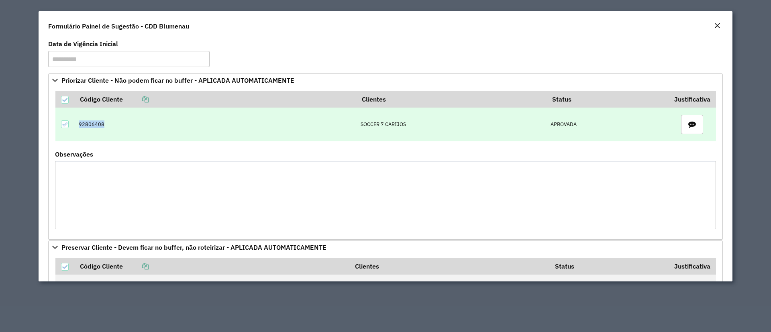
drag, startPoint x: 111, startPoint y: 124, endPoint x: 79, endPoint y: 125, distance: 32.1
click at [79, 125] on td "92806408" at bounding box center [216, 125] width 282 height 34
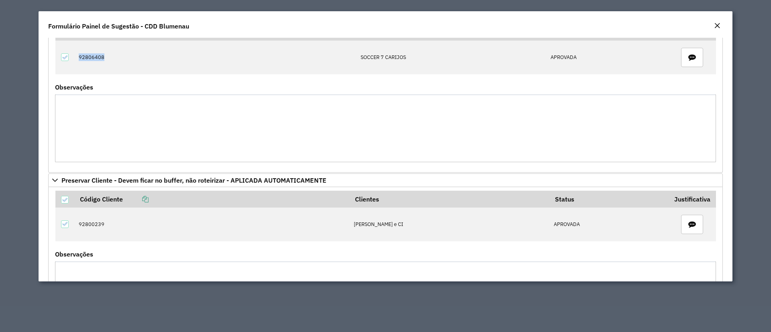
scroll to position [120, 0]
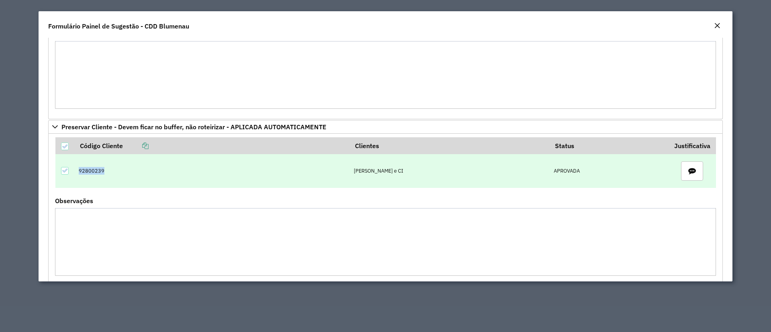
drag, startPoint x: 127, startPoint y: 177, endPoint x: 79, endPoint y: 177, distance: 47.4
click at [79, 177] on td "92800239" at bounding box center [212, 171] width 275 height 34
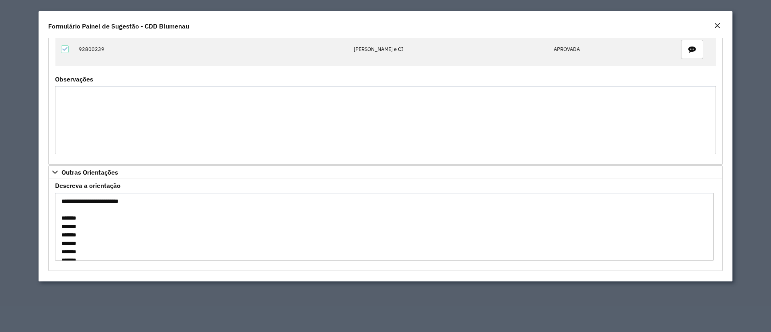
scroll to position [8, 0]
drag, startPoint x: 126, startPoint y: 204, endPoint x: 125, endPoint y: 263, distance: 58.6
click at [125, 263] on formly-field "**********" at bounding box center [385, 225] width 670 height 84
click at [188, 224] on textarea "**********" at bounding box center [384, 227] width 658 height 68
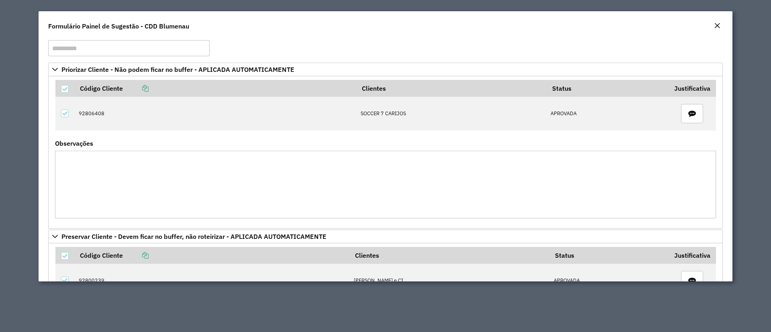
scroll to position [0, 0]
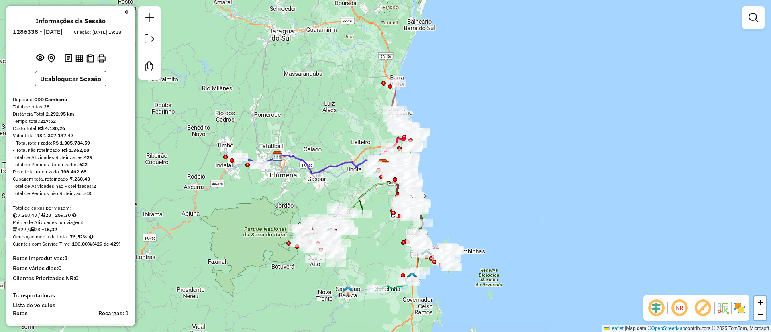
click at [702, 310] on em at bounding box center [702, 307] width 19 height 19
click at [740, 307] on img at bounding box center [739, 308] width 13 height 13
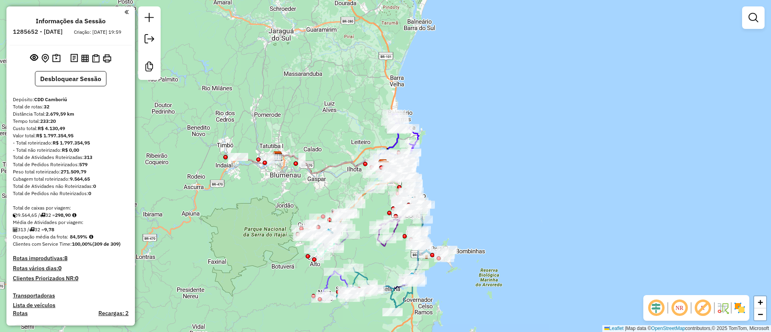
click at [701, 309] on em at bounding box center [702, 307] width 19 height 19
click at [740, 310] on img at bounding box center [739, 308] width 13 height 13
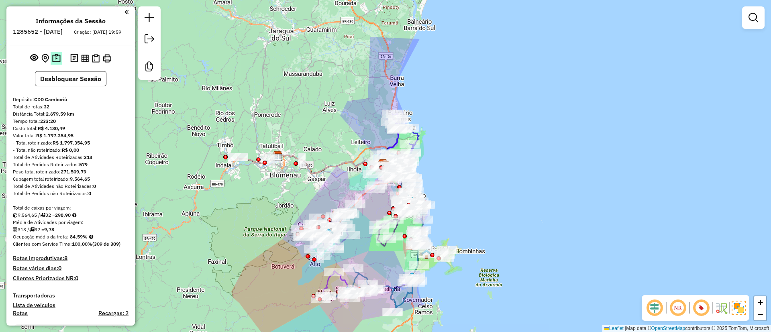
click at [52, 63] on img at bounding box center [56, 58] width 8 height 9
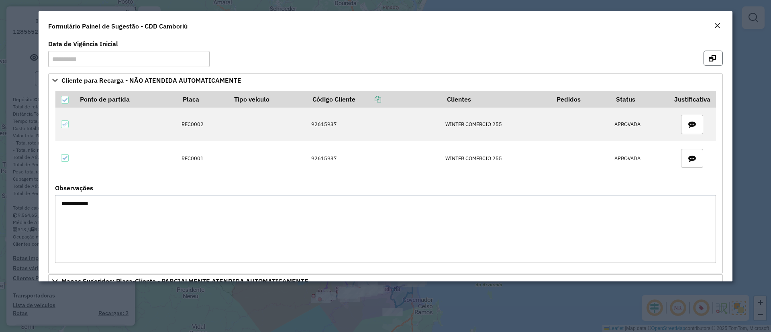
click at [712, 56] on icon "button" at bounding box center [712, 58] width 7 height 6
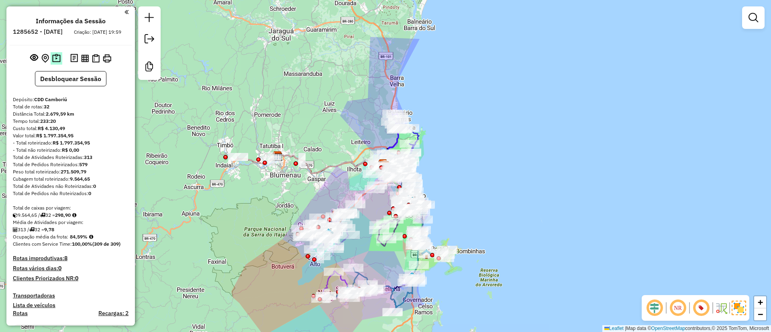
click at [55, 63] on img at bounding box center [56, 58] width 8 height 9
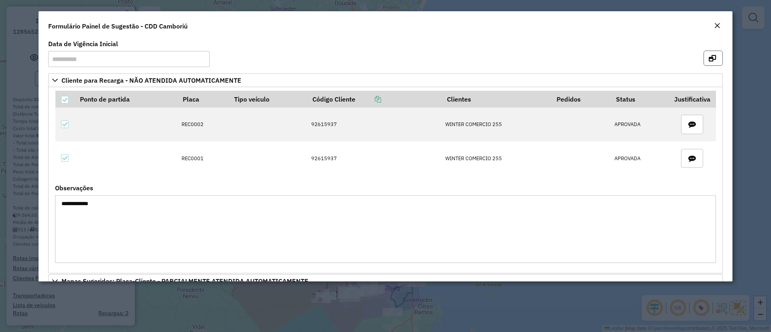
click at [711, 57] on icon "button" at bounding box center [712, 58] width 7 height 6
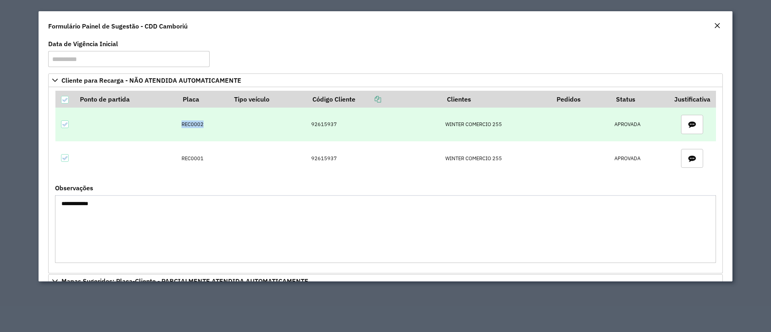
drag, startPoint x: 203, startPoint y: 127, endPoint x: 170, endPoint y: 126, distance: 32.5
click at [170, 126] on tr "REC0002 92615937 WINTER COMERCIO 255 APROVADA" at bounding box center [385, 125] width 660 height 34
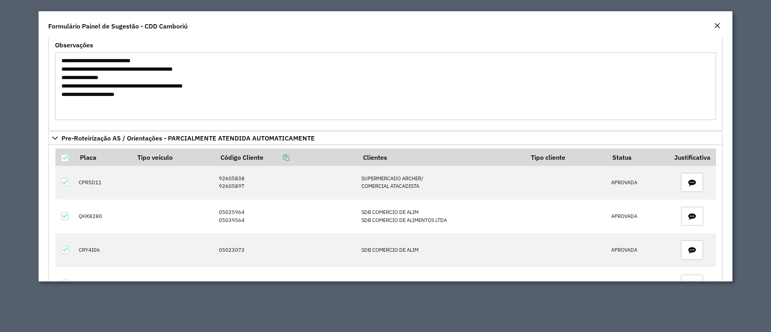
scroll to position [482, 0]
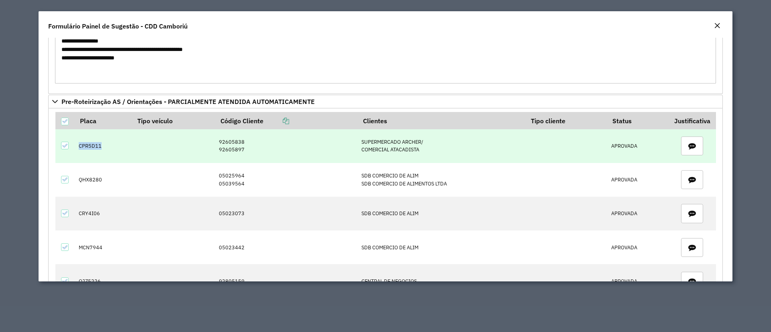
drag, startPoint x: 110, startPoint y: 147, endPoint x: 77, endPoint y: 145, distance: 32.2
click at [77, 145] on td "CPR5D11" at bounding box center [103, 146] width 57 height 34
drag, startPoint x: 242, startPoint y: 151, endPoint x: 219, endPoint y: 142, distance: 25.0
click at [219, 142] on td "92605838 92605897" at bounding box center [286, 146] width 143 height 34
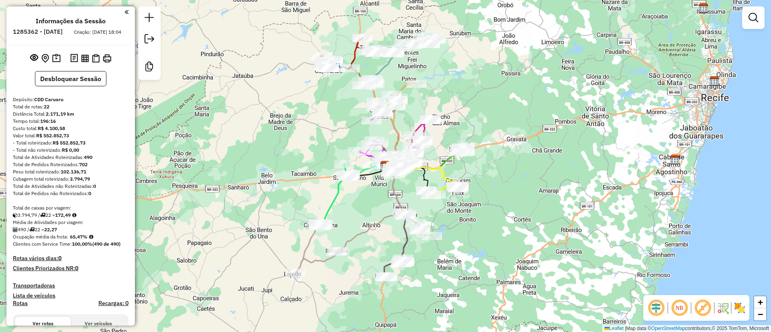
click at [701, 311] on em at bounding box center [702, 307] width 19 height 19
click at [740, 309] on img at bounding box center [739, 308] width 13 height 13
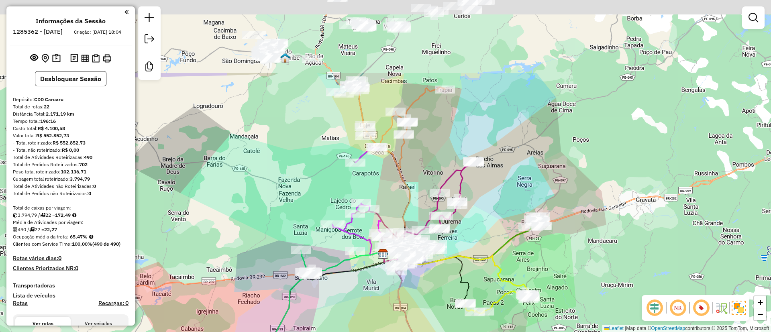
drag, startPoint x: 303, startPoint y: 63, endPoint x: 340, endPoint y: 169, distance: 112.9
click at [340, 169] on div "Janela de atendimento Grade de atendimento Capacidade Transportadoras Veículos …" at bounding box center [385, 166] width 771 height 332
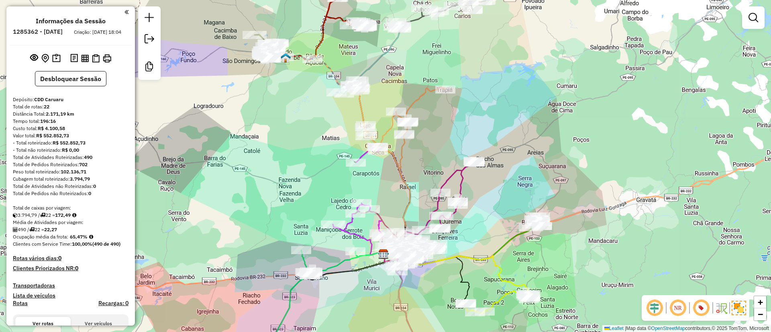
drag, startPoint x: 332, startPoint y: 161, endPoint x: 338, endPoint y: 155, distance: 9.1
click at [343, 174] on div "Rota 10 - Placa QYD5470 59897022 - [PERSON_NAME] 18 - Placa QYD4320 59895615 - …" at bounding box center [385, 166] width 771 height 332
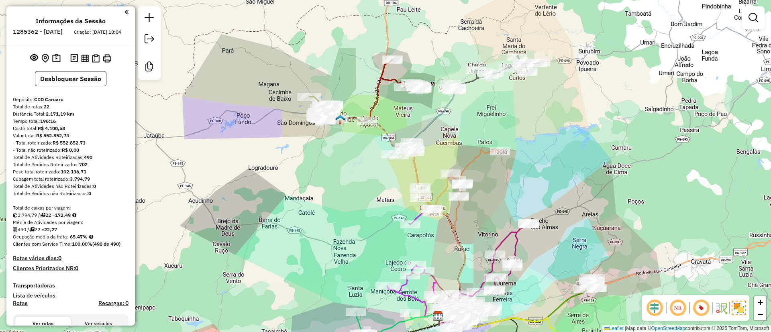
click at [374, 94] on icon at bounding box center [364, 91] width 55 height 62
select select "**********"
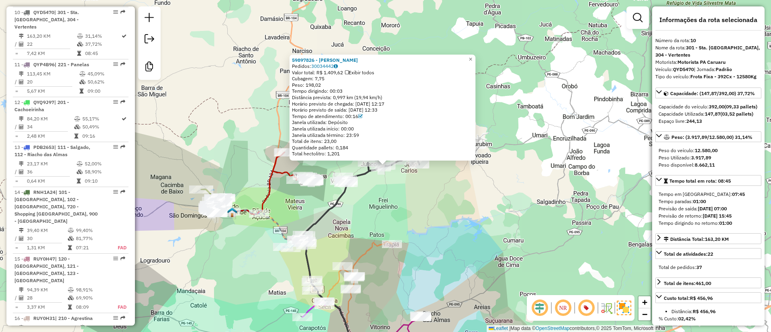
scroll to position [724, 0]
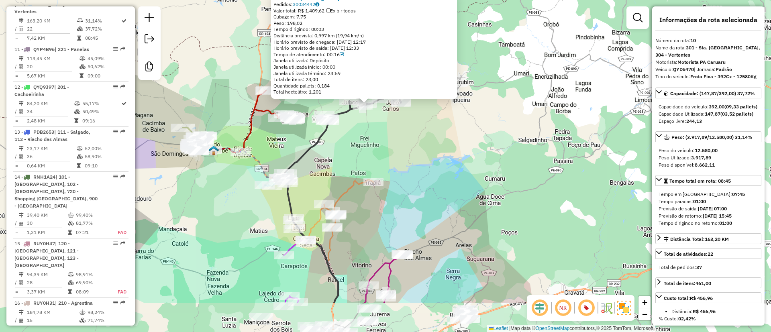
drag, startPoint x: 375, startPoint y: 225, endPoint x: 354, endPoint y: 123, distance: 104.2
click at [354, 123] on div "59897826 - [PERSON_NAME] LIMA Pedidos: 30034442 Valor total: R$ 1.409,62 Exibir…" at bounding box center [385, 166] width 771 height 332
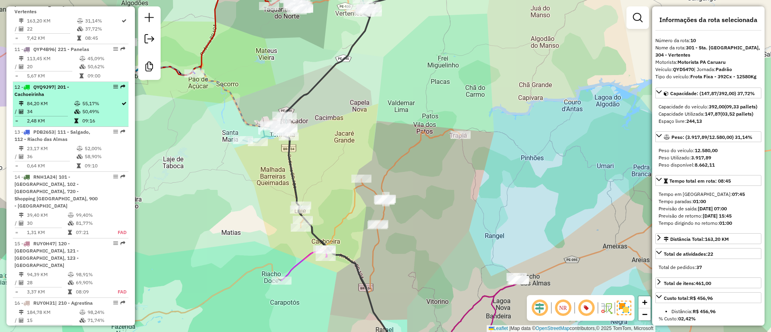
click at [58, 108] on td "84,20 KM" at bounding box center [49, 104] width 47 height 8
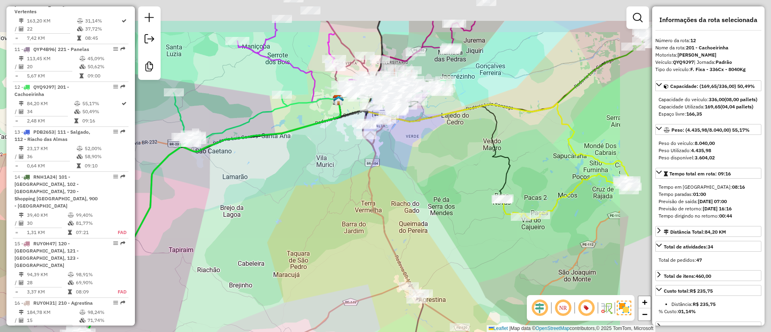
drag, startPoint x: 427, startPoint y: 165, endPoint x: 234, endPoint y: 222, distance: 201.8
click at [234, 222] on div "Janela de atendimento Grade de atendimento Capacidade Transportadoras Veículos …" at bounding box center [385, 166] width 771 height 332
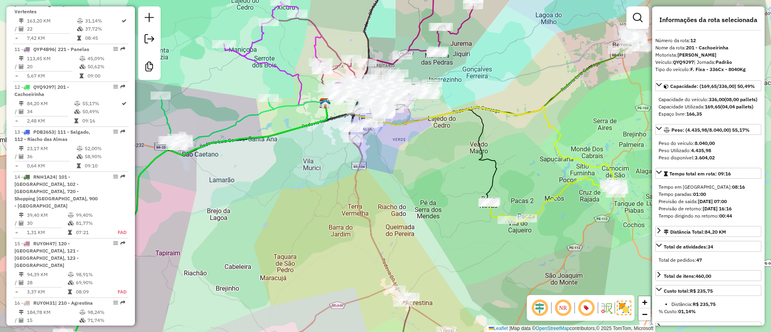
drag, startPoint x: 258, startPoint y: 211, endPoint x: 175, endPoint y: 159, distance: 97.9
click at [175, 159] on div "Janela de atendimento Grade de atendimento Capacidade Transportadoras Veículos …" at bounding box center [385, 166] width 771 height 332
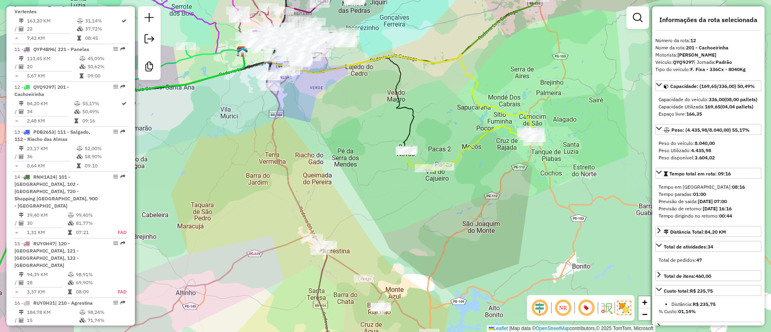
click at [473, 142] on icon at bounding box center [470, 147] width 131 height 45
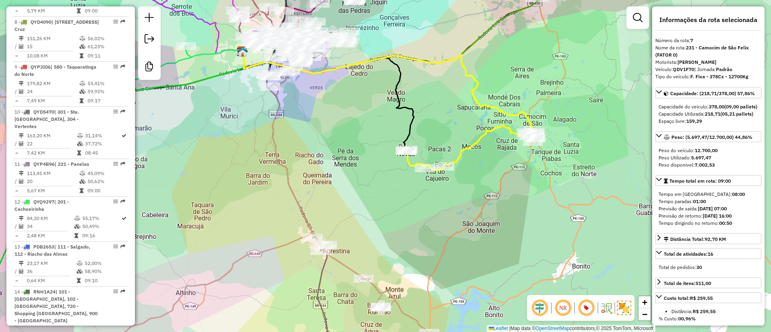
scroll to position [589, 0]
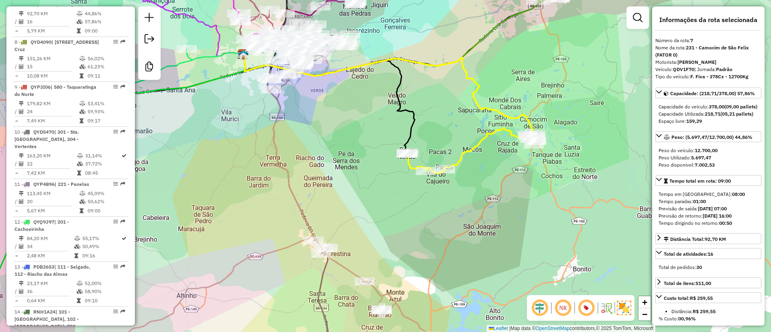
drag, startPoint x: 334, startPoint y: 126, endPoint x: 432, endPoint y: 221, distance: 136.0
click at [432, 221] on div "Janela de atendimento Grade de atendimento Capacidade Transportadoras Veículos …" at bounding box center [385, 166] width 771 height 332
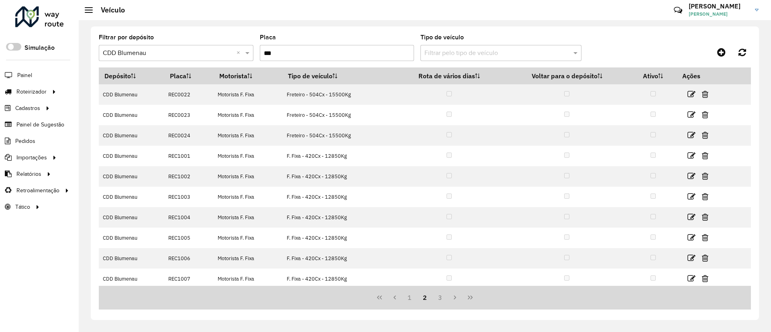
drag, startPoint x: 324, startPoint y: 50, endPoint x: 255, endPoint y: 50, distance: 69.1
click at [255, 50] on formly-group "Filtrar por depósito Selecione um depósito × CDD Blumenau × Placa *** Tipo de v…" at bounding box center [340, 51] width 483 height 33
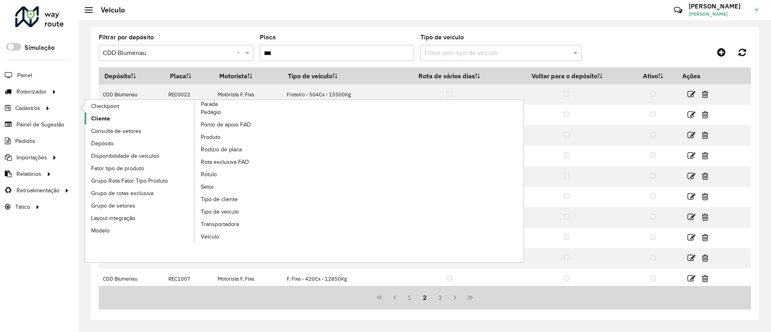
click at [104, 118] on span "Cliente" at bounding box center [100, 118] width 19 height 8
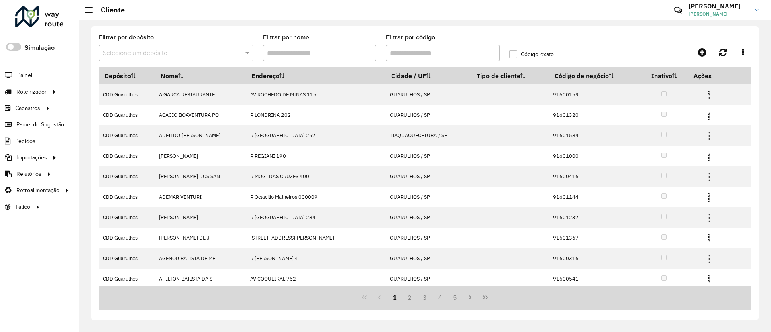
click at [190, 53] on input "text" at bounding box center [168, 54] width 130 height 10
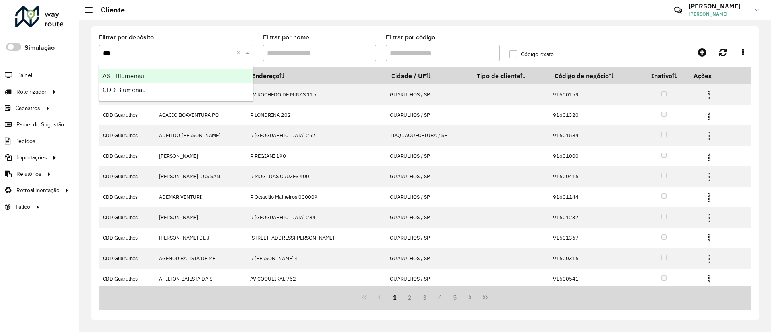
type input "****"
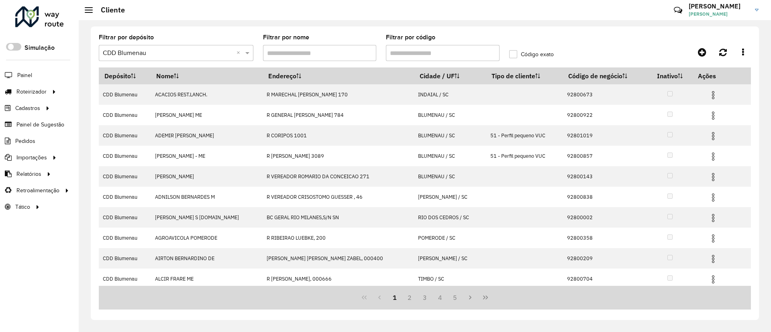
click at [411, 50] on input "Filtrar por código" at bounding box center [443, 53] width 114 height 16
paste input "****"
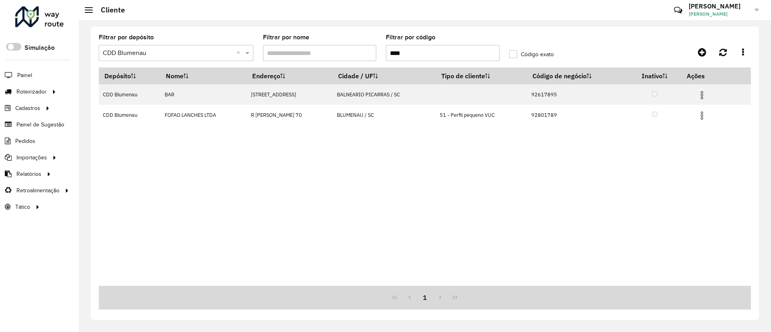
drag, startPoint x: 417, startPoint y: 54, endPoint x: 347, endPoint y: 57, distance: 70.3
click at [347, 57] on formly-group "Filtrar por depósito Selecione um depósito × CDD Blumenau × Filtrar por nome Fi…" at bounding box center [340, 51] width 492 height 33
paste input "text"
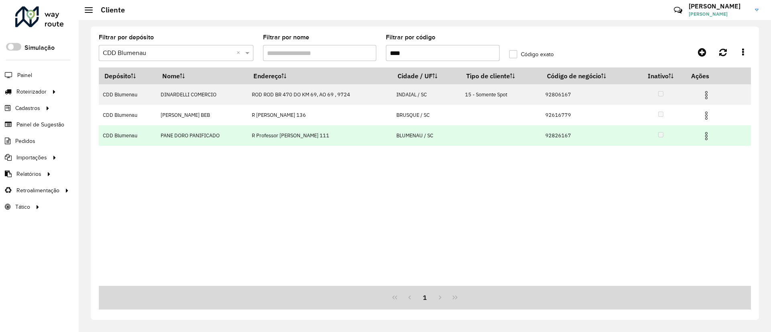
type input "****"
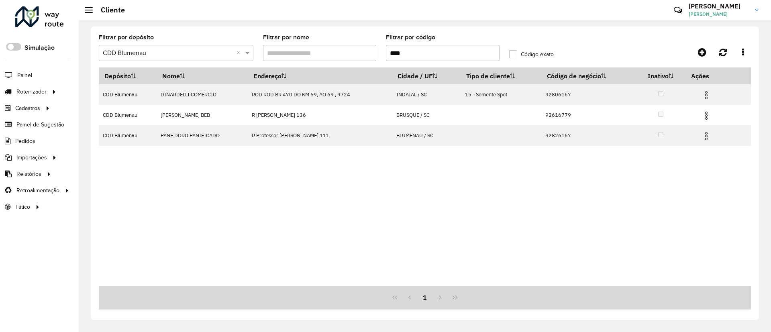
click at [49, 16] on div at bounding box center [39, 16] width 49 height 21
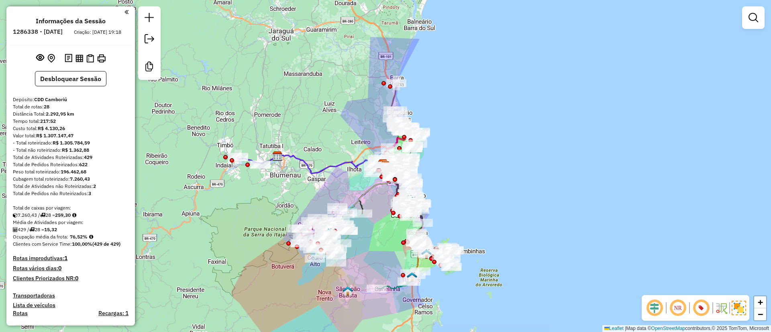
click at [255, 81] on div "Janela de atendimento Grade de atendimento Capacidade Transportadoras Veículos …" at bounding box center [385, 166] width 771 height 332
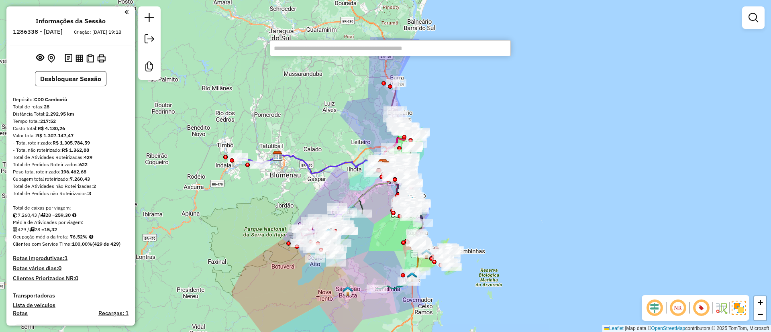
paste input "****"
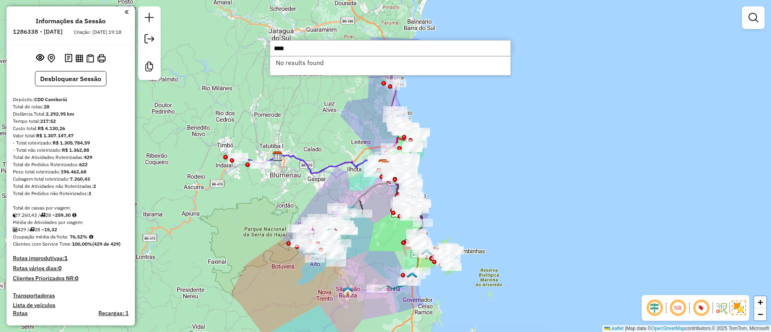
type input "****"
click at [213, 104] on div "Janela de atendimento Grade de atendimento Capacidade Transportadoras Veículos …" at bounding box center [385, 166] width 771 height 332
